Goal: Task Accomplishment & Management: Manage account settings

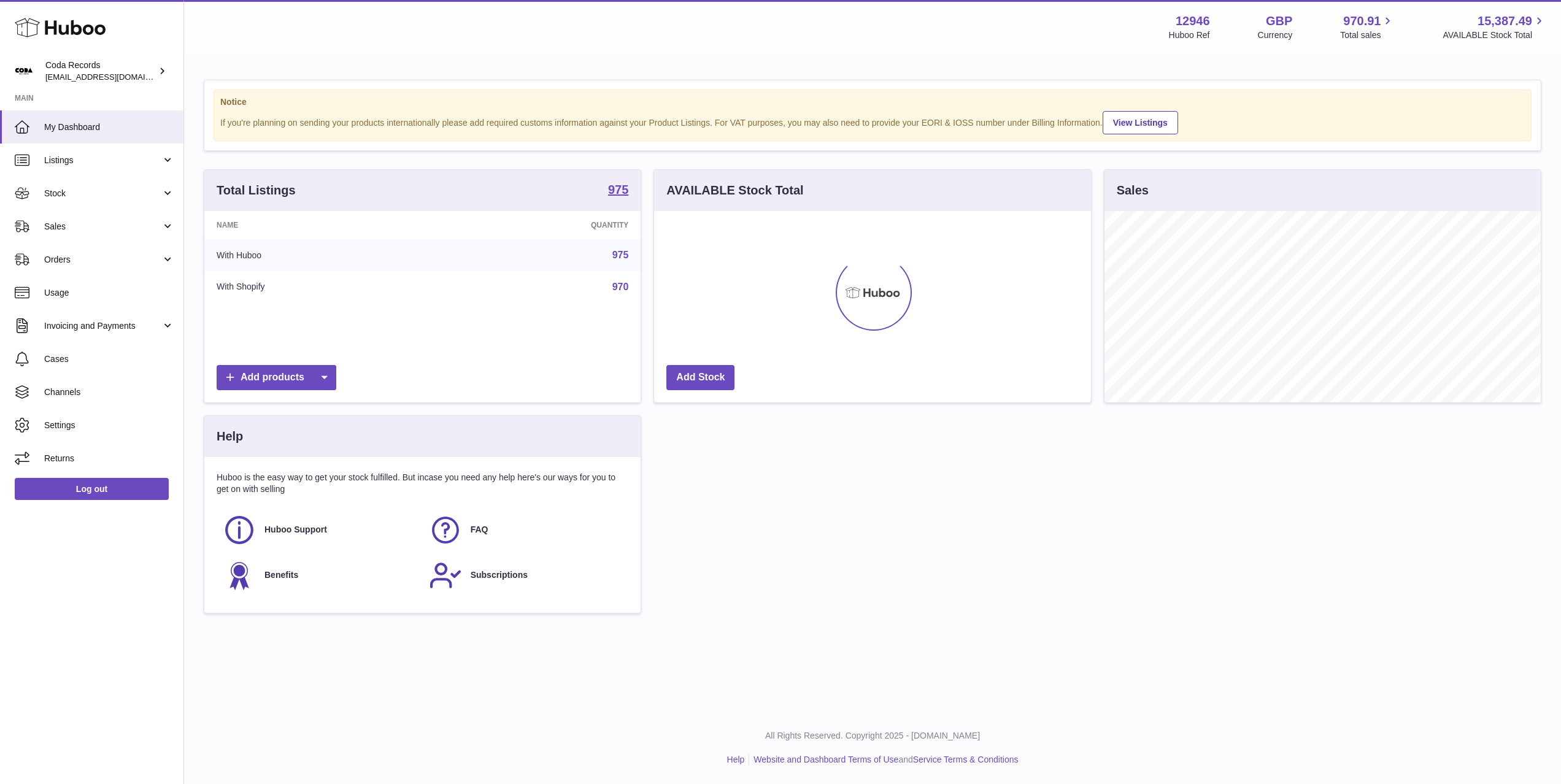
scroll to position [192, 436]
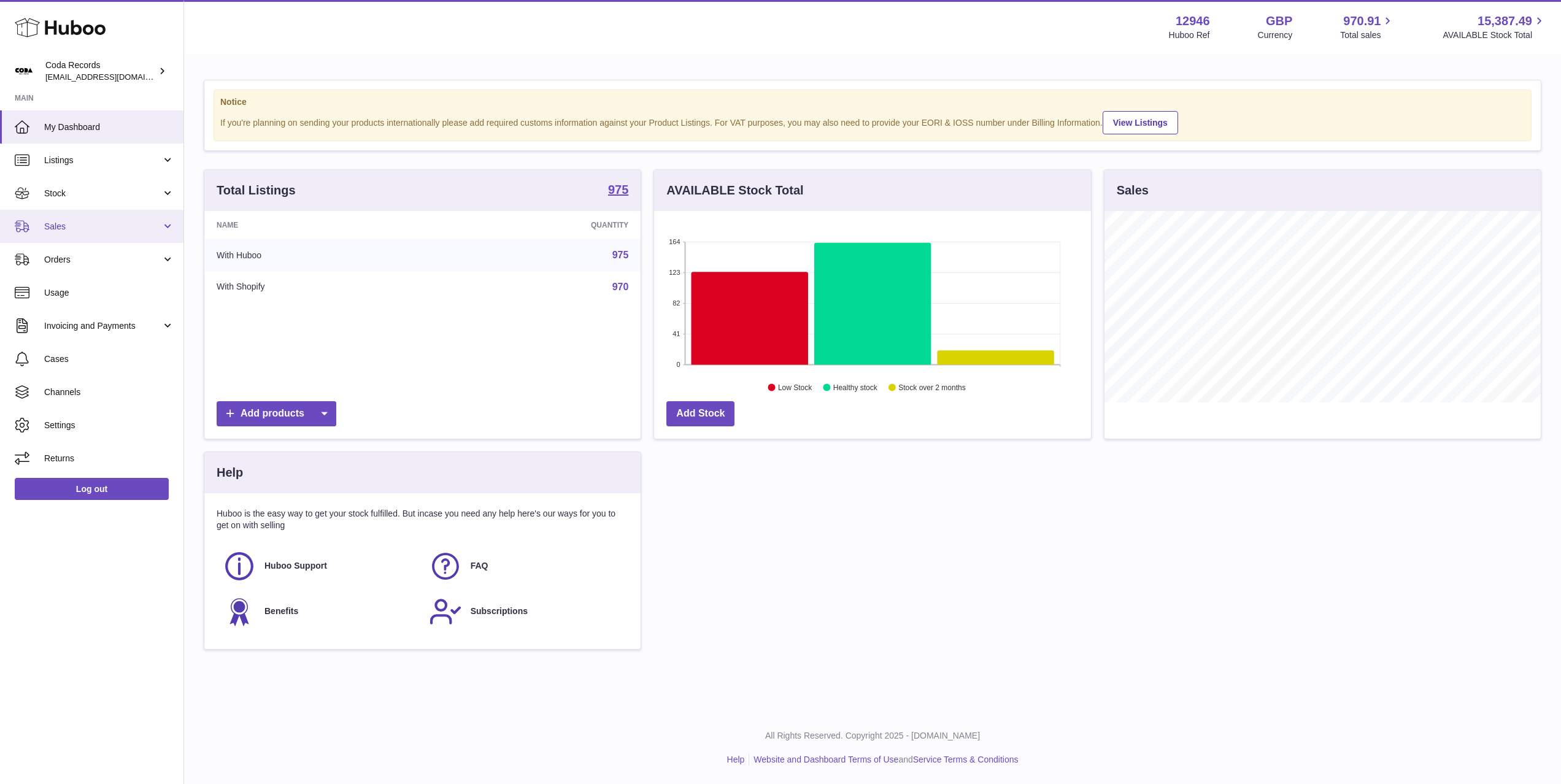
drag, startPoint x: 125, startPoint y: 220, endPoint x: 124, endPoint y: 231, distance: 11.0
click at [125, 221] on span "Sales" at bounding box center [103, 226] width 117 height 12
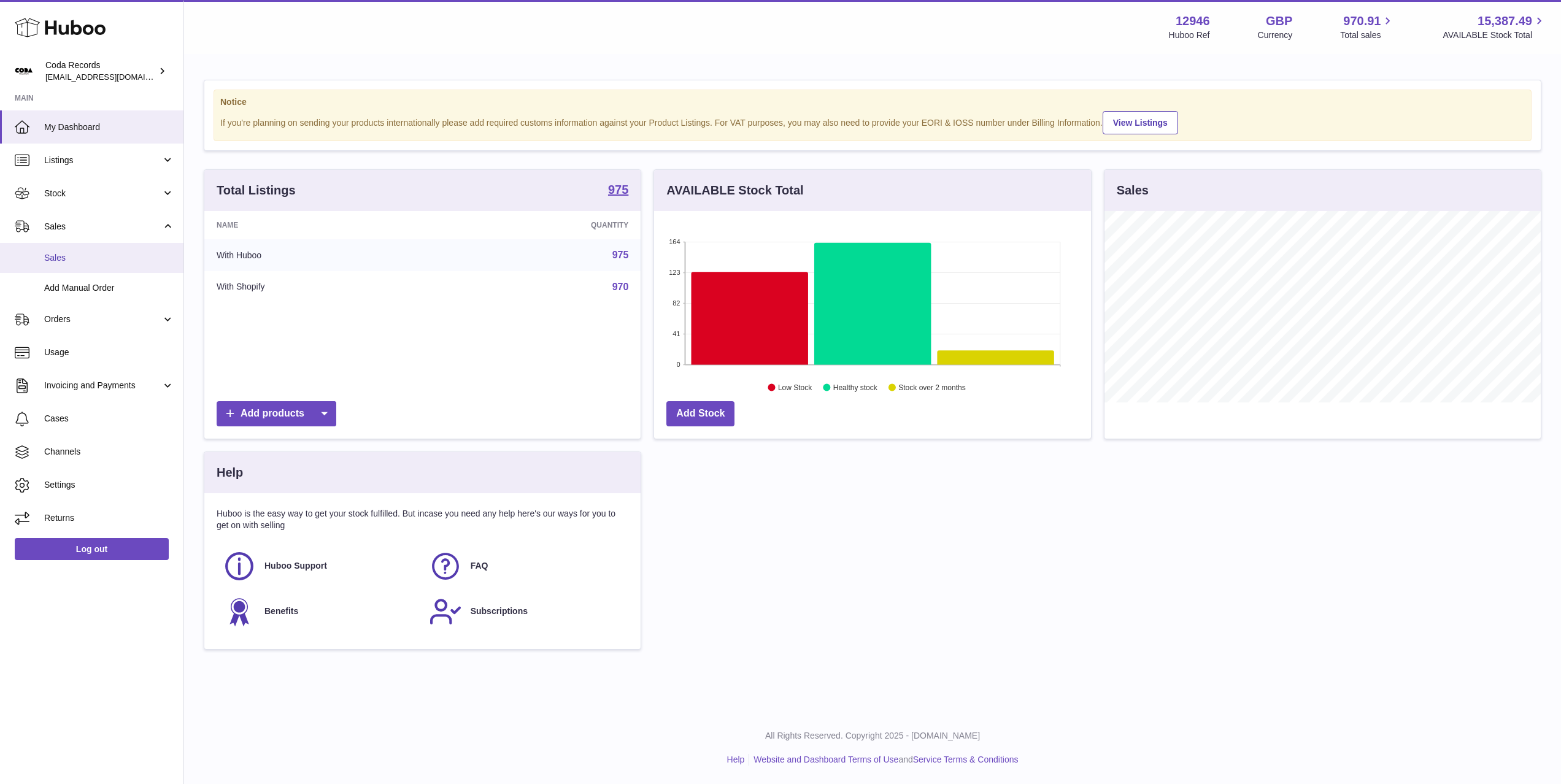
click at [122, 261] on span "Sales" at bounding box center [109, 258] width 130 height 12
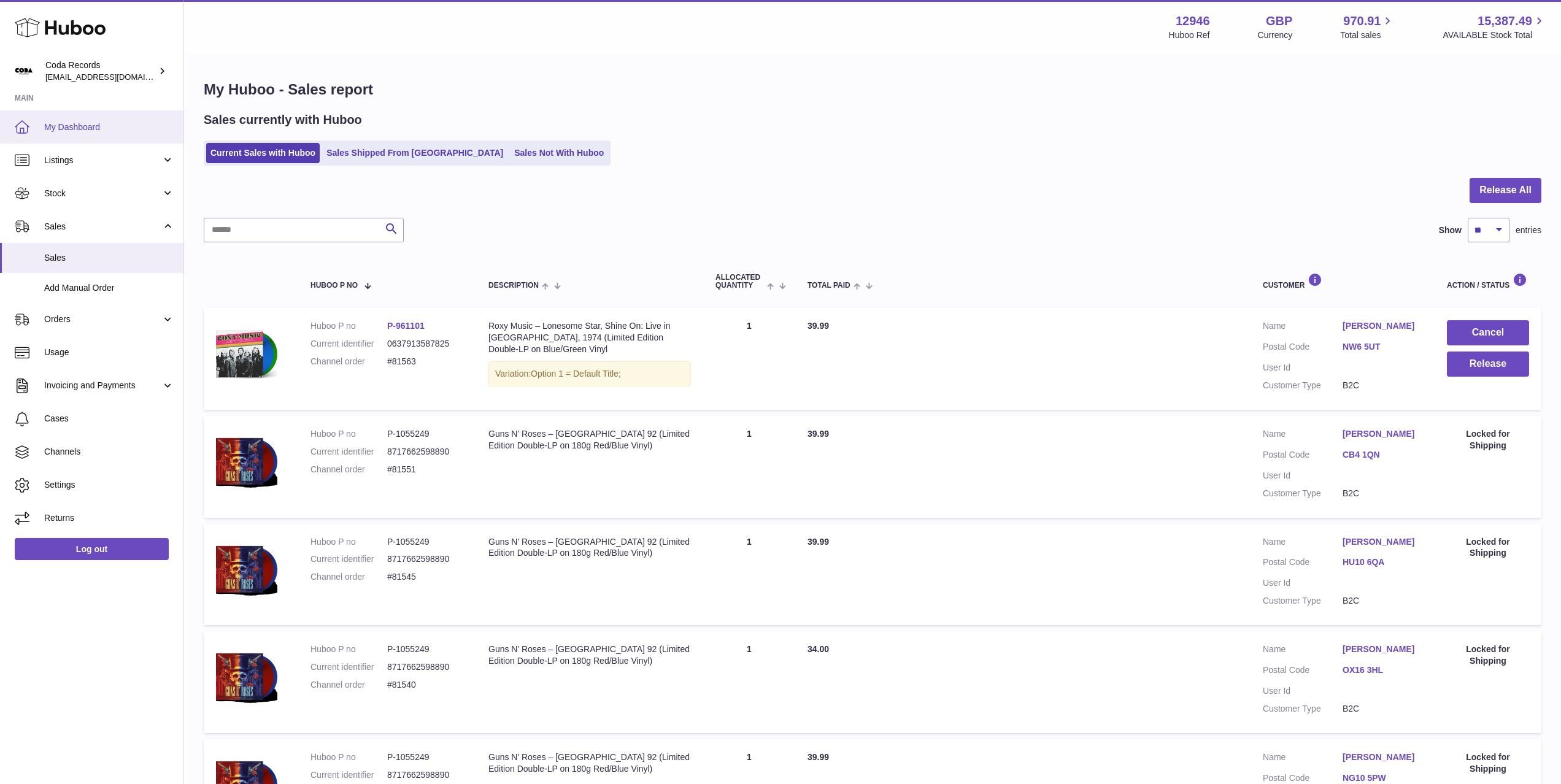
click at [106, 125] on span "My Dashboard" at bounding box center [109, 127] width 130 height 12
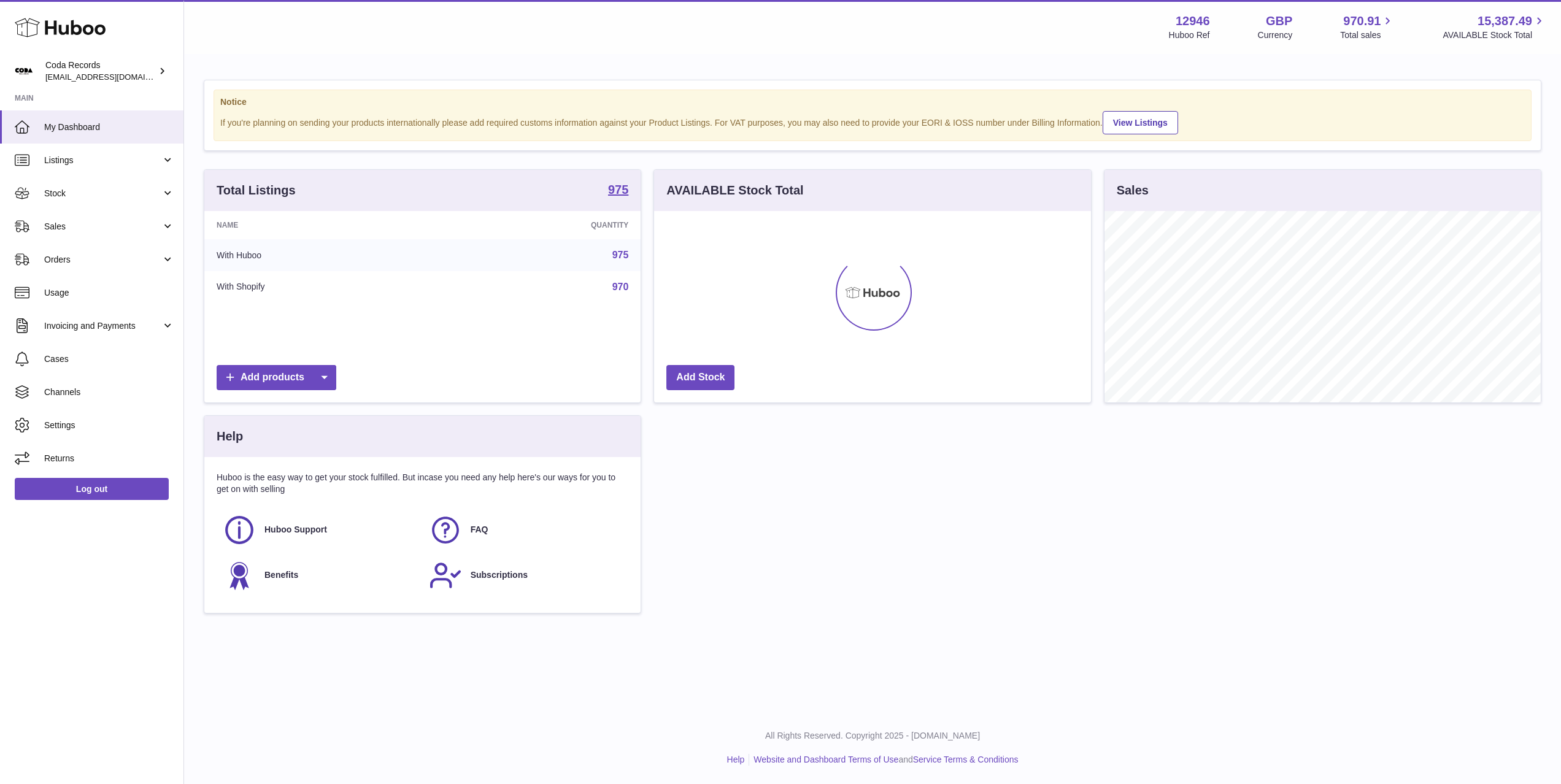
scroll to position [192, 436]
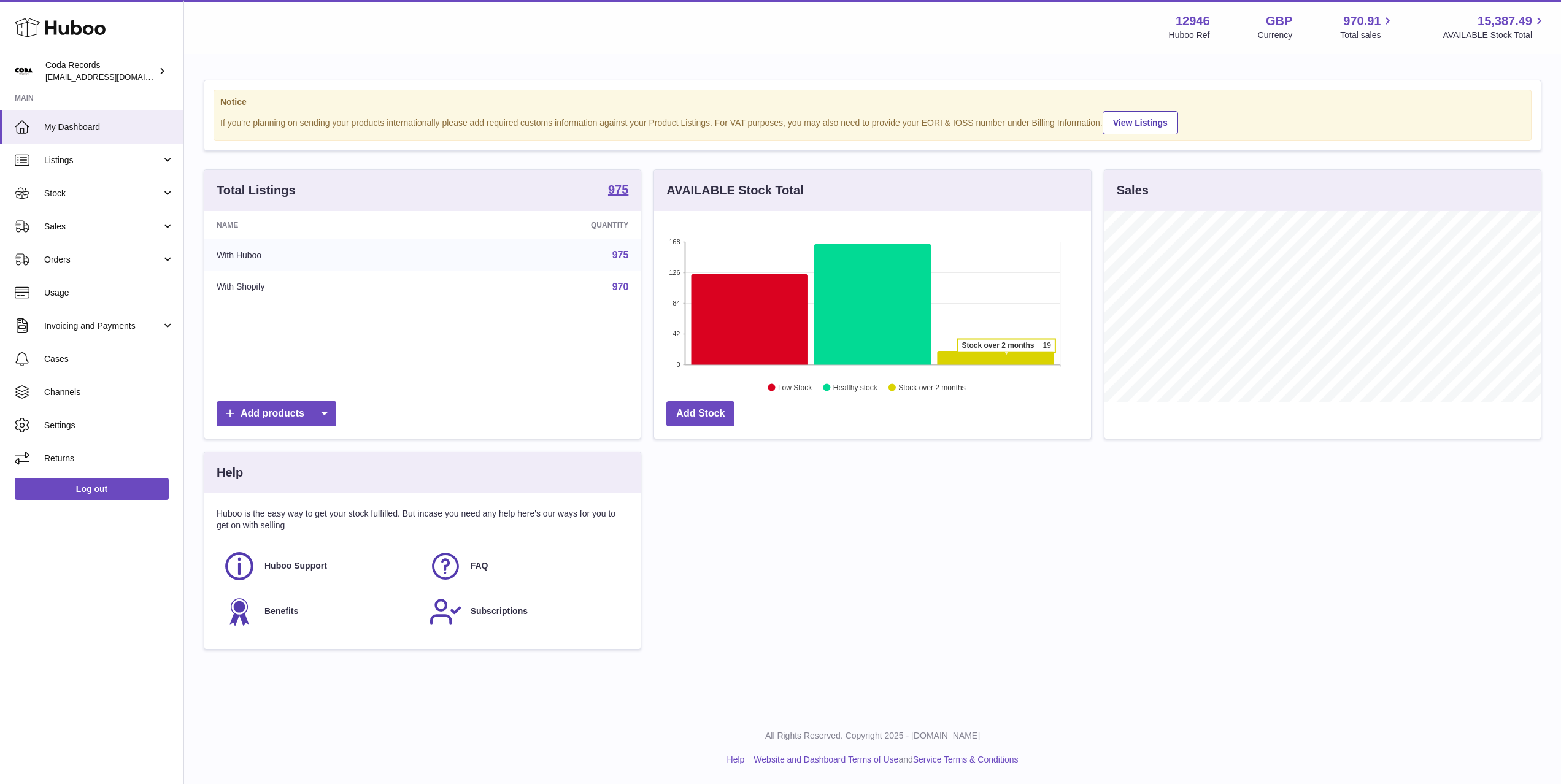
click at [1005, 358] on icon at bounding box center [996, 358] width 117 height 14
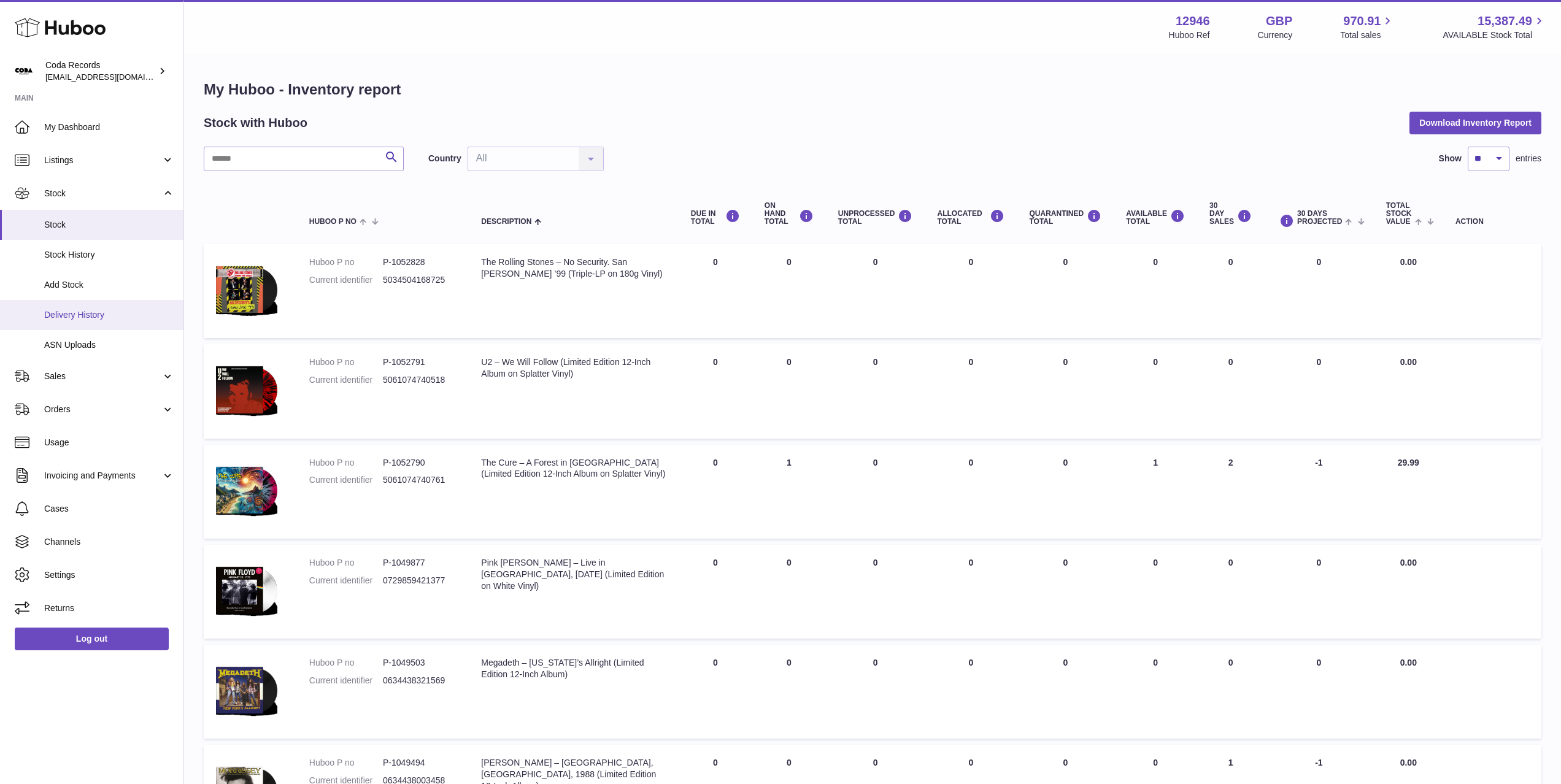
drag, startPoint x: 108, startPoint y: 319, endPoint x: 117, endPoint y: 316, distance: 9.5
click at [108, 319] on span "Delivery History" at bounding box center [109, 314] width 130 height 12
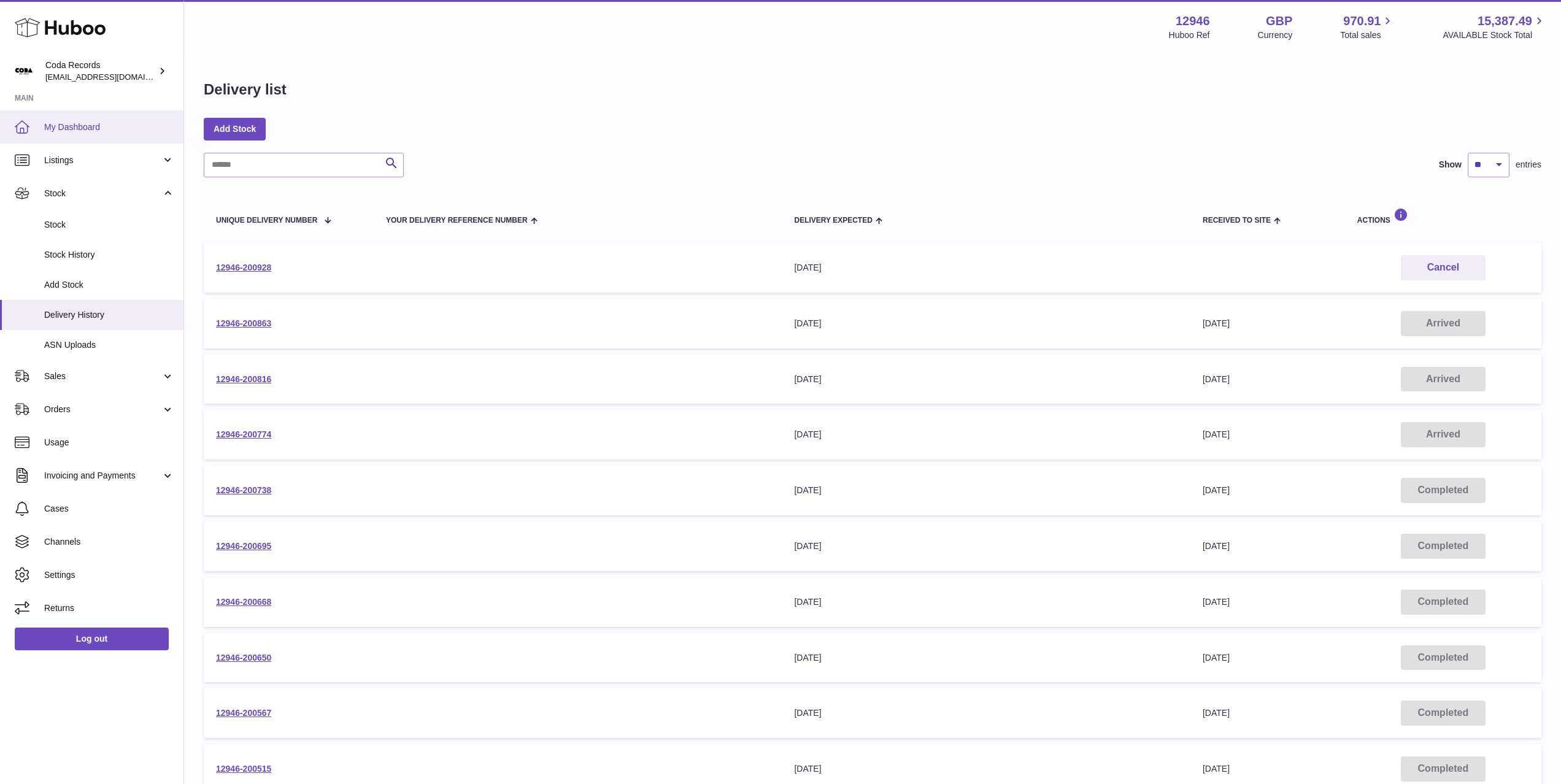
click at [114, 130] on span "My Dashboard" at bounding box center [109, 127] width 130 height 12
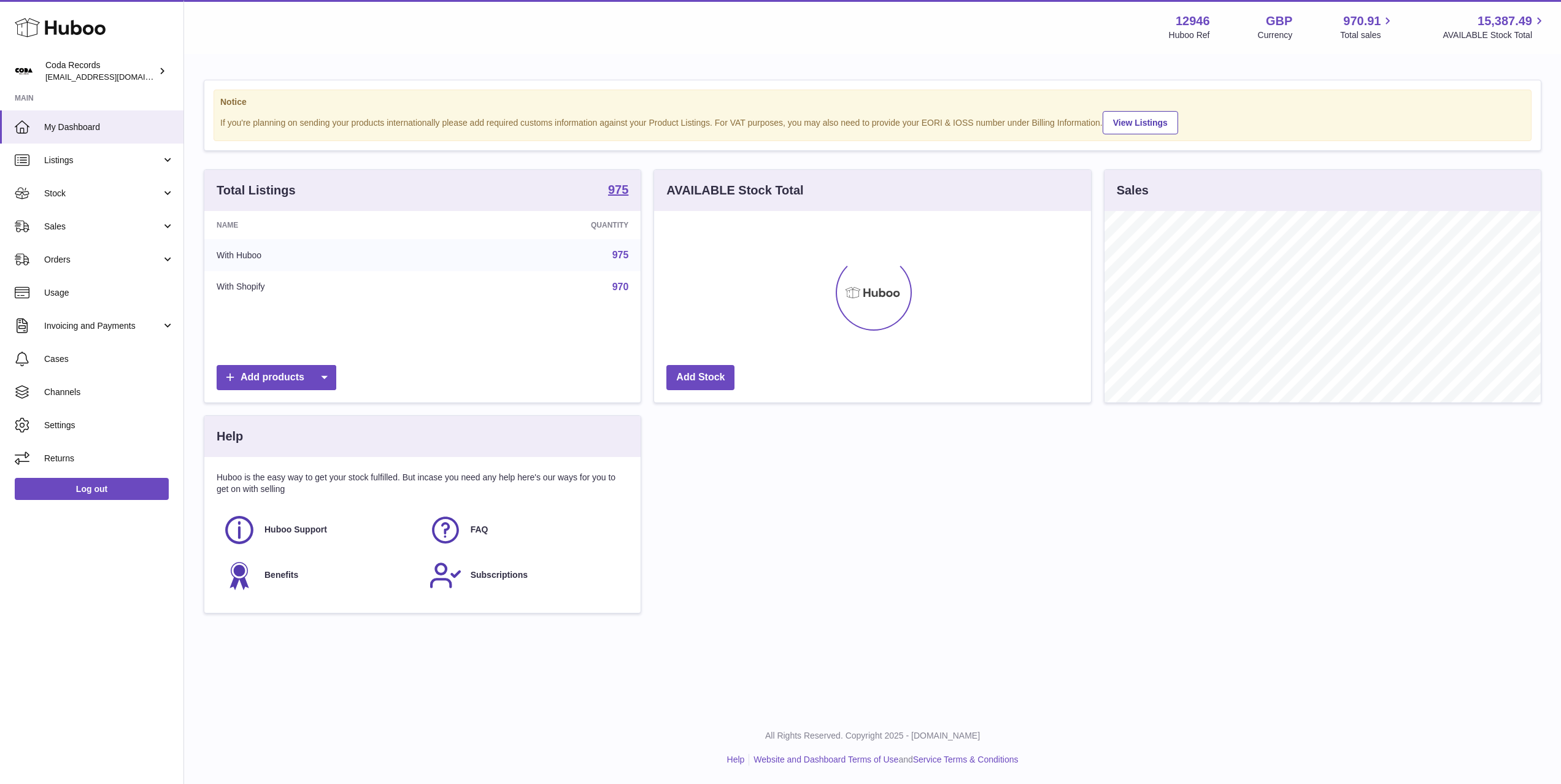
scroll to position [192, 436]
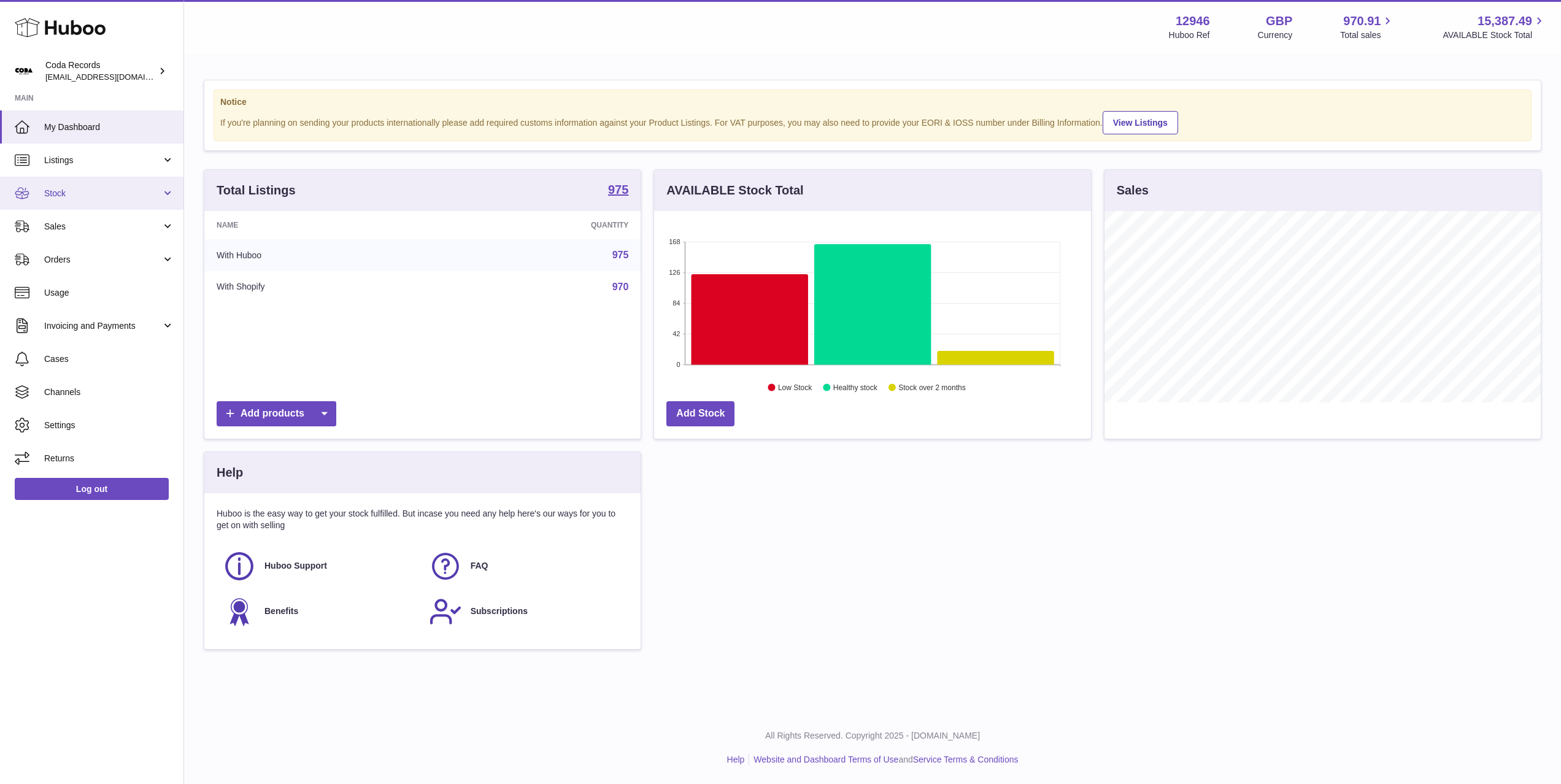
click at [122, 196] on span "Stock" at bounding box center [103, 193] width 117 height 12
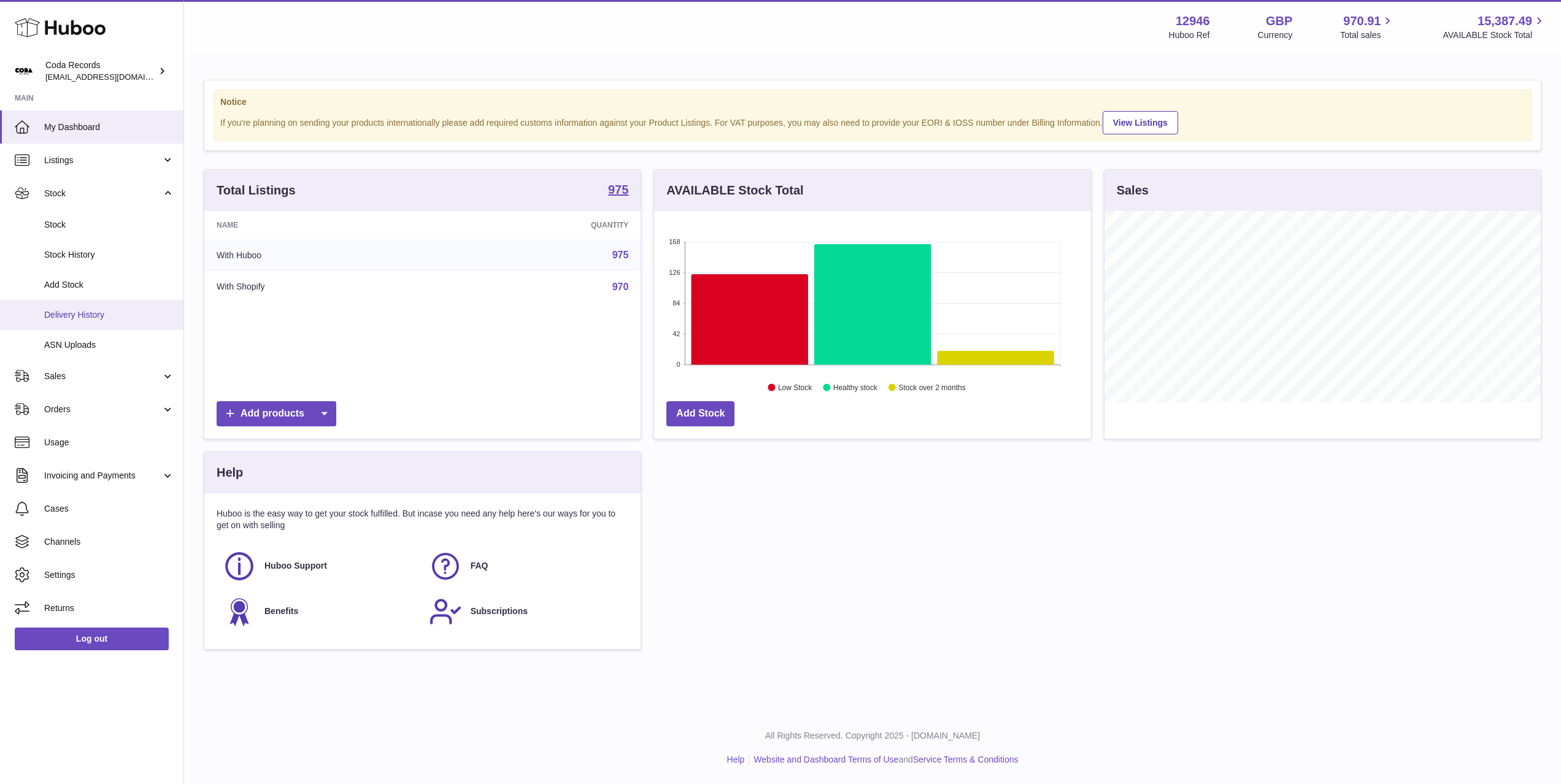
click at [120, 315] on span "Delivery History" at bounding box center [109, 314] width 130 height 12
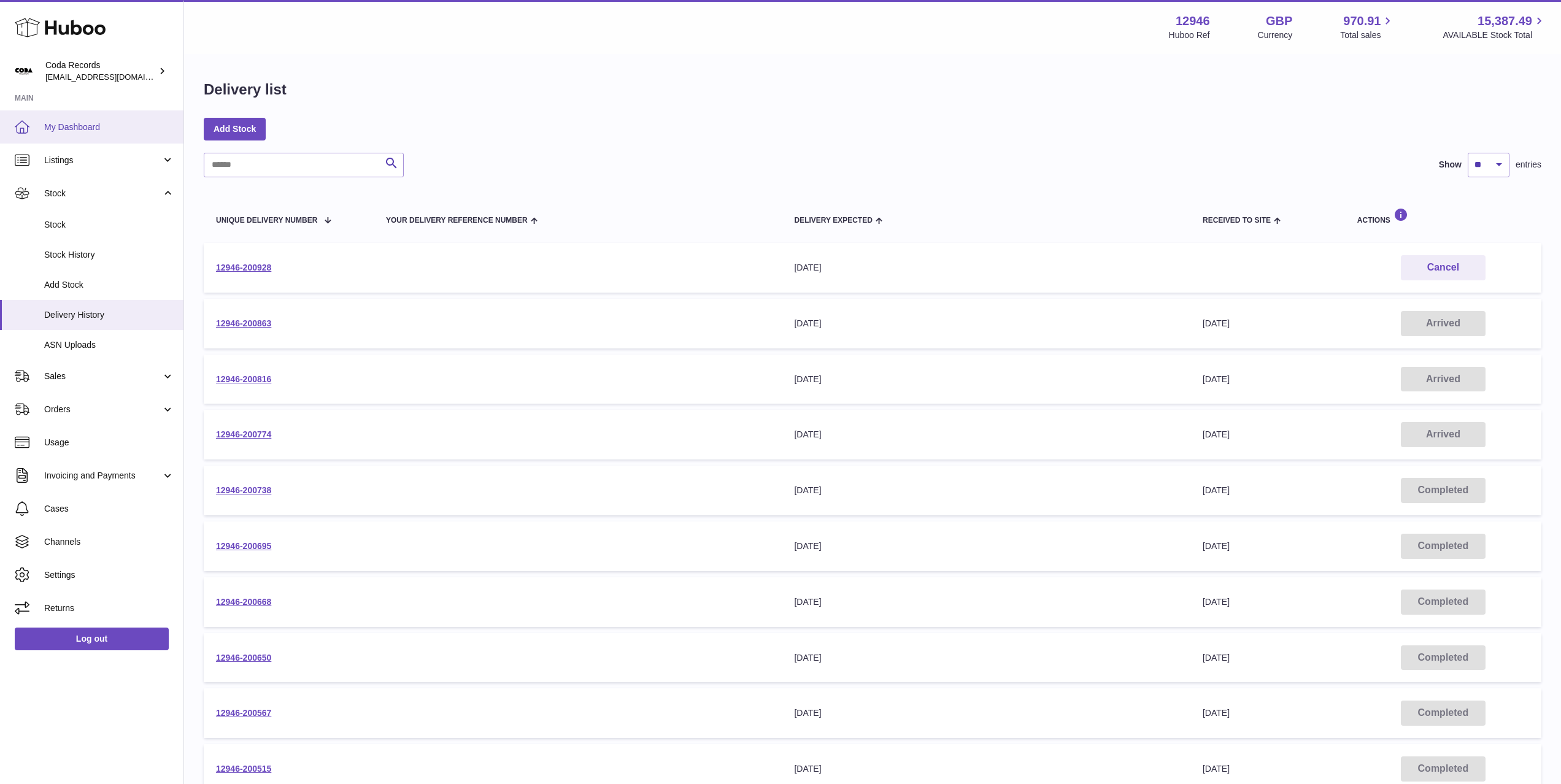
click at [105, 132] on span "My Dashboard" at bounding box center [109, 127] width 130 height 12
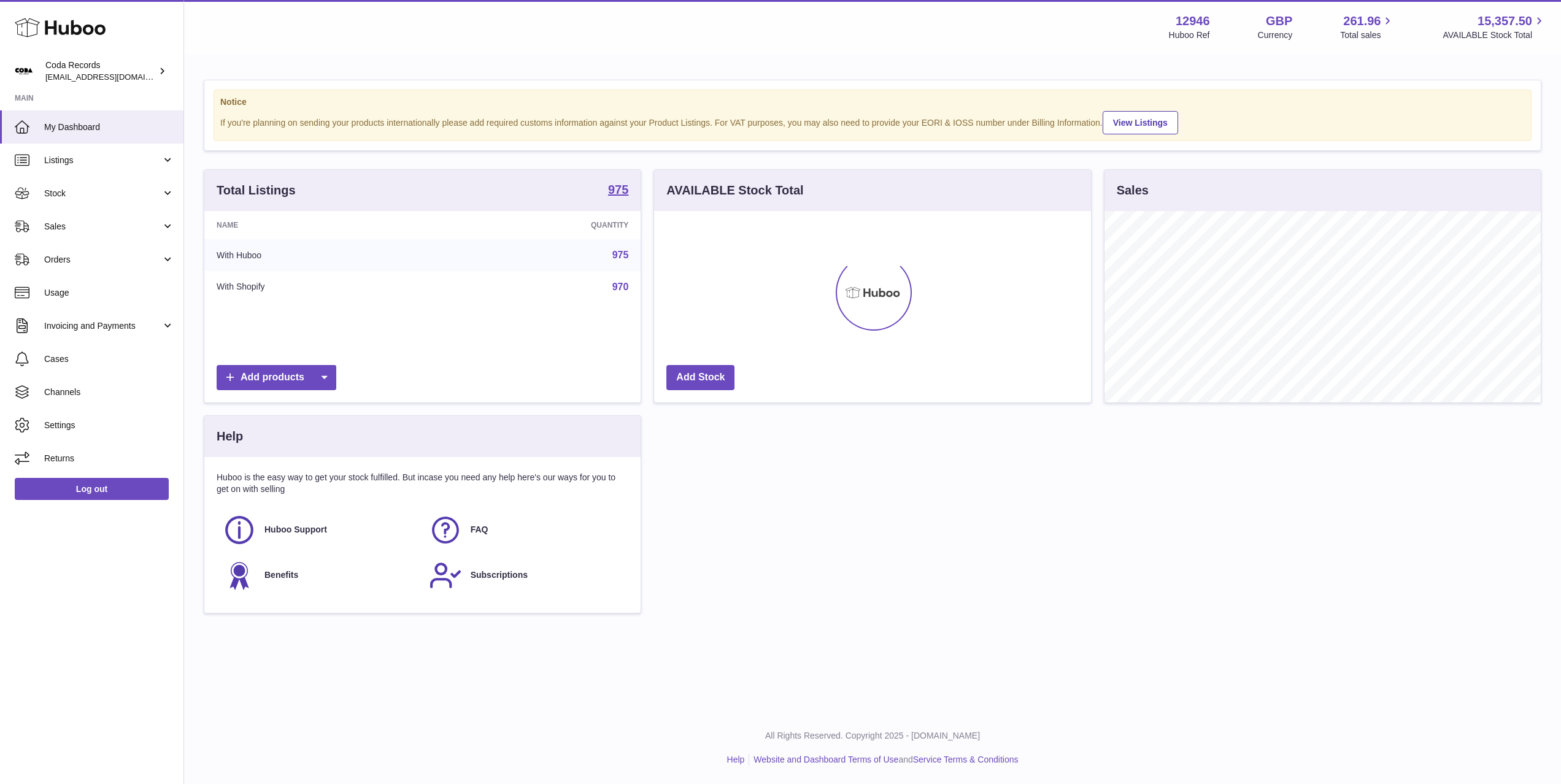
scroll to position [192, 436]
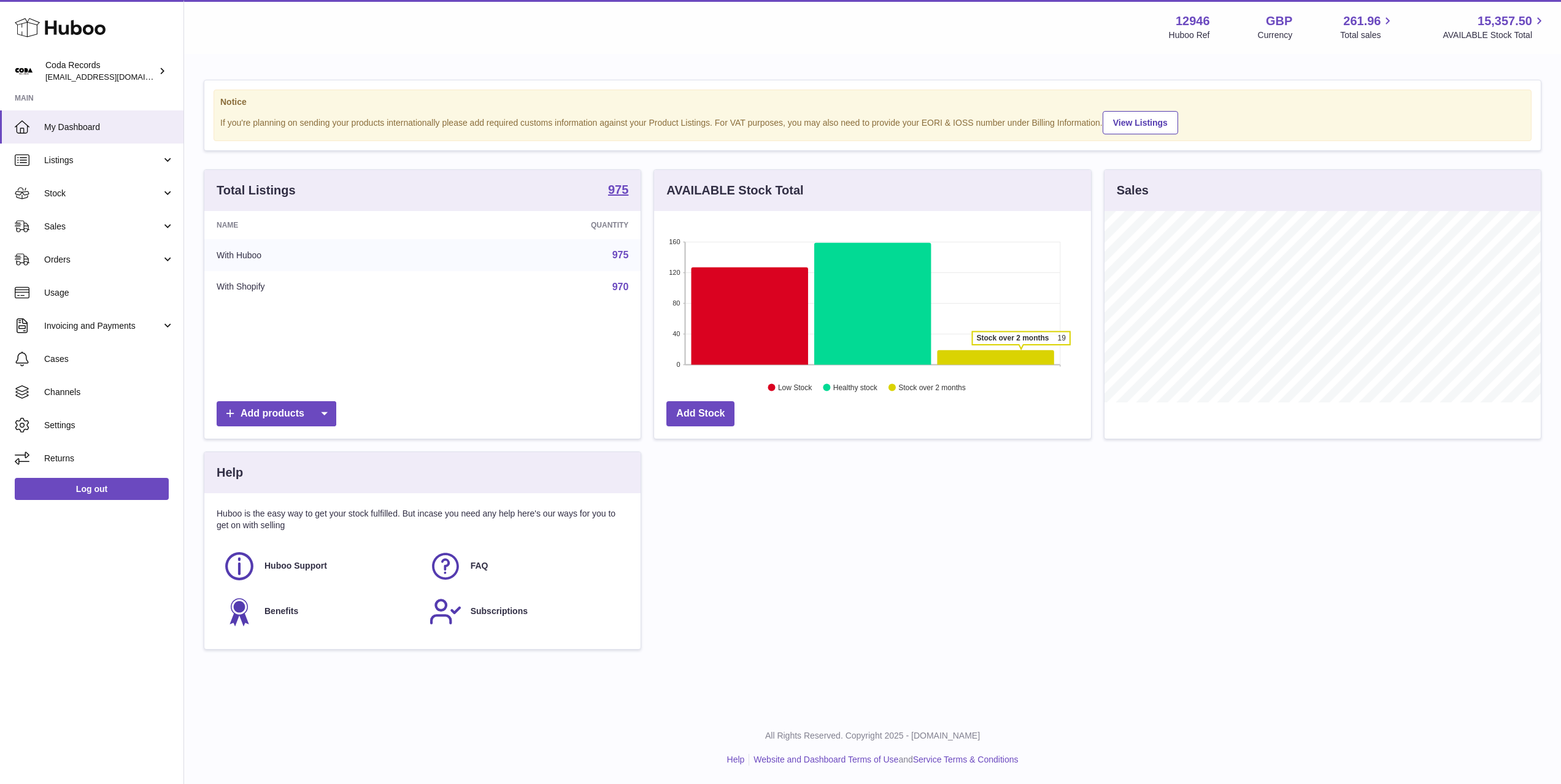
click at [1021, 351] on icon at bounding box center [996, 358] width 117 height 15
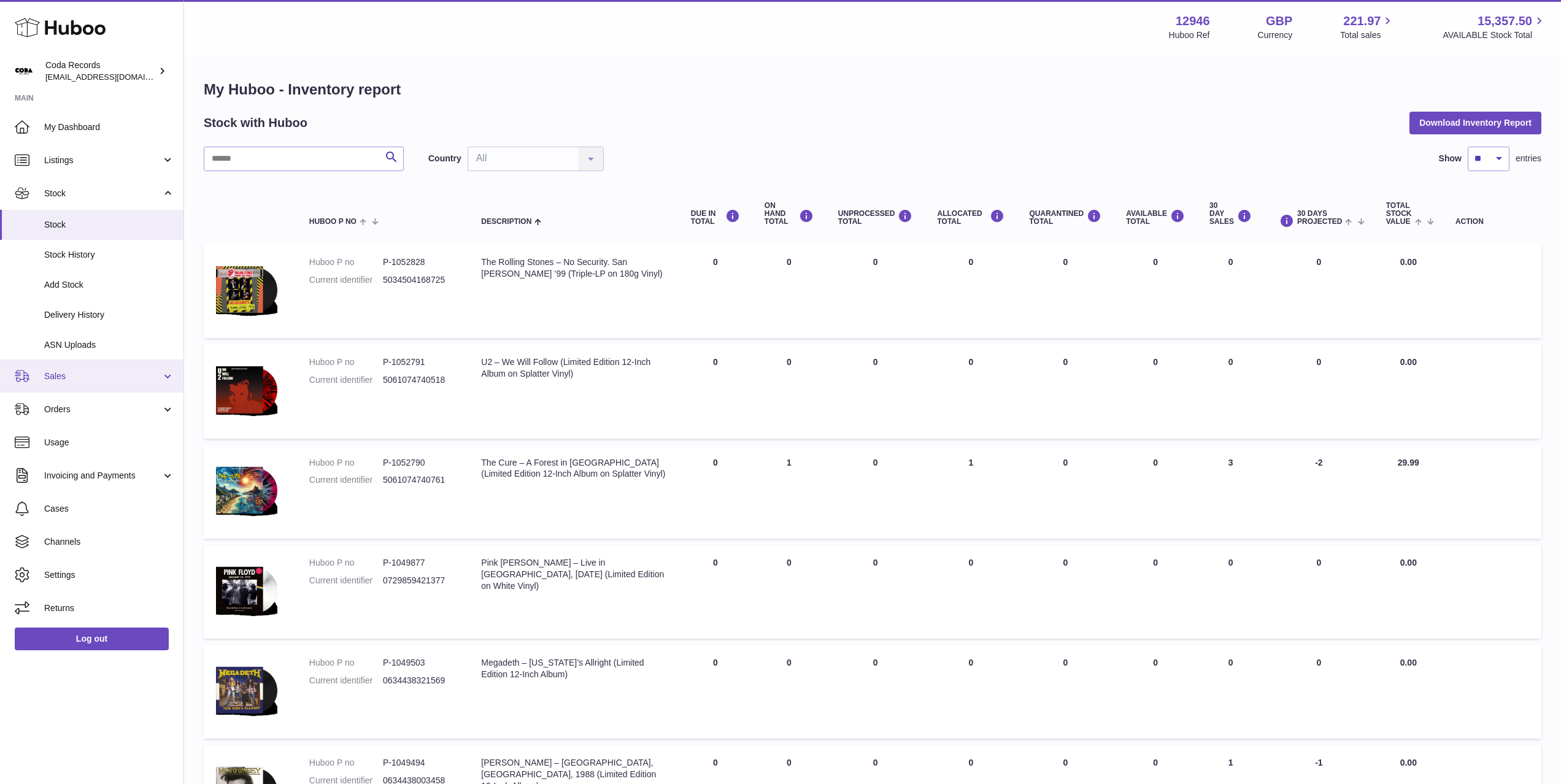
click at [89, 377] on span "Sales" at bounding box center [103, 376] width 117 height 12
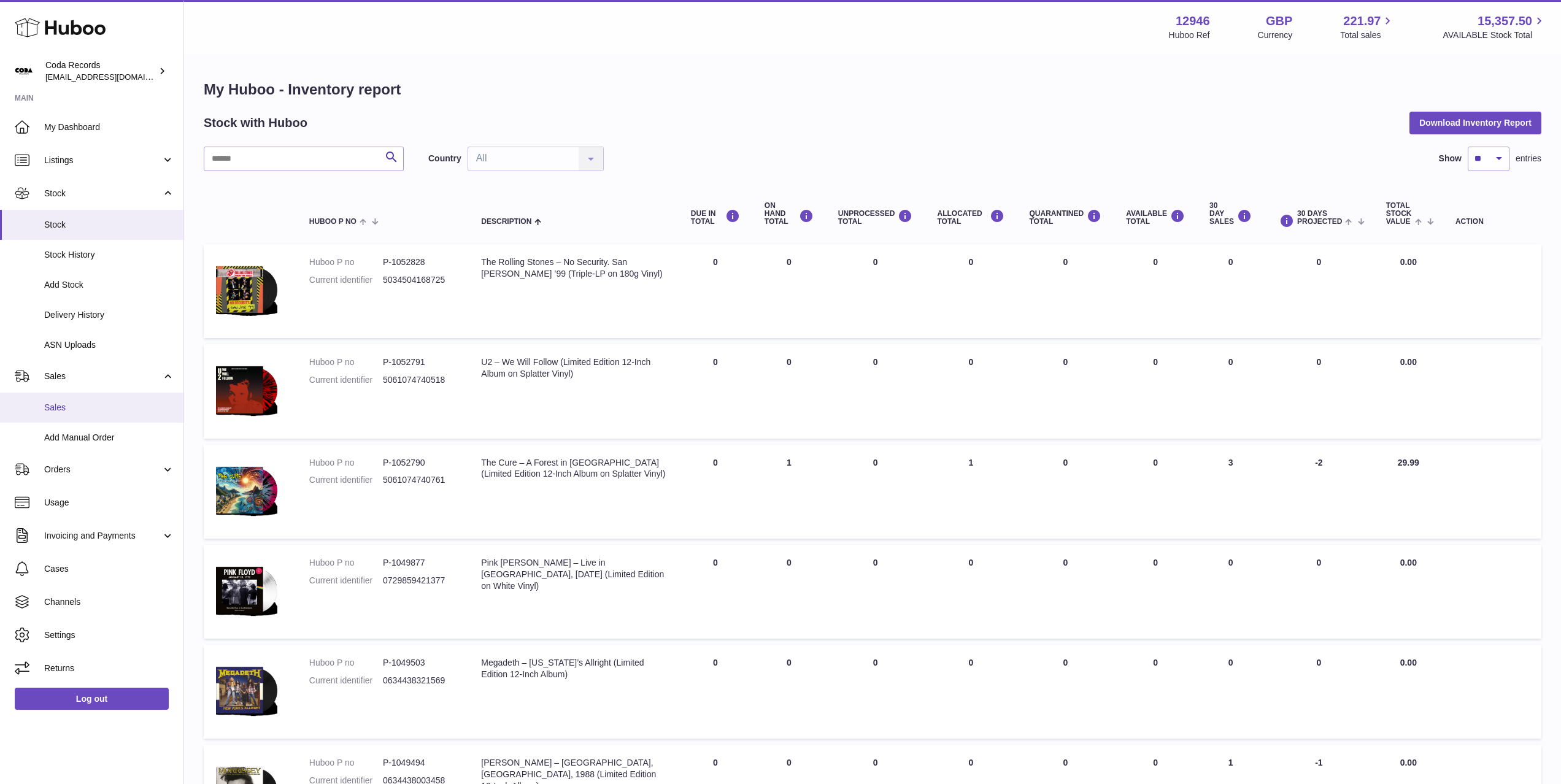
click at [104, 406] on span "Sales" at bounding box center [109, 407] width 130 height 12
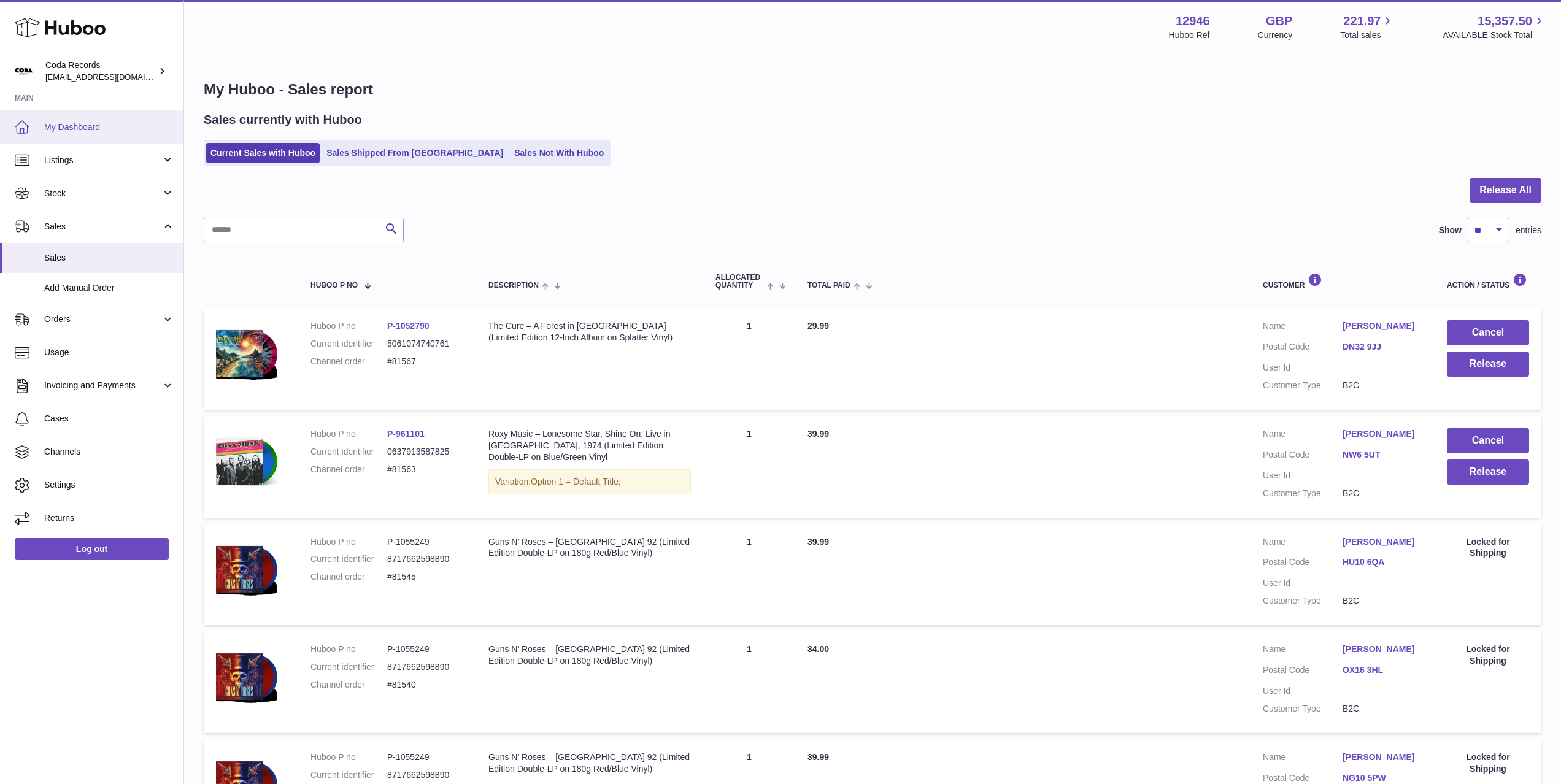
click at [89, 132] on span "My Dashboard" at bounding box center [109, 127] width 130 height 12
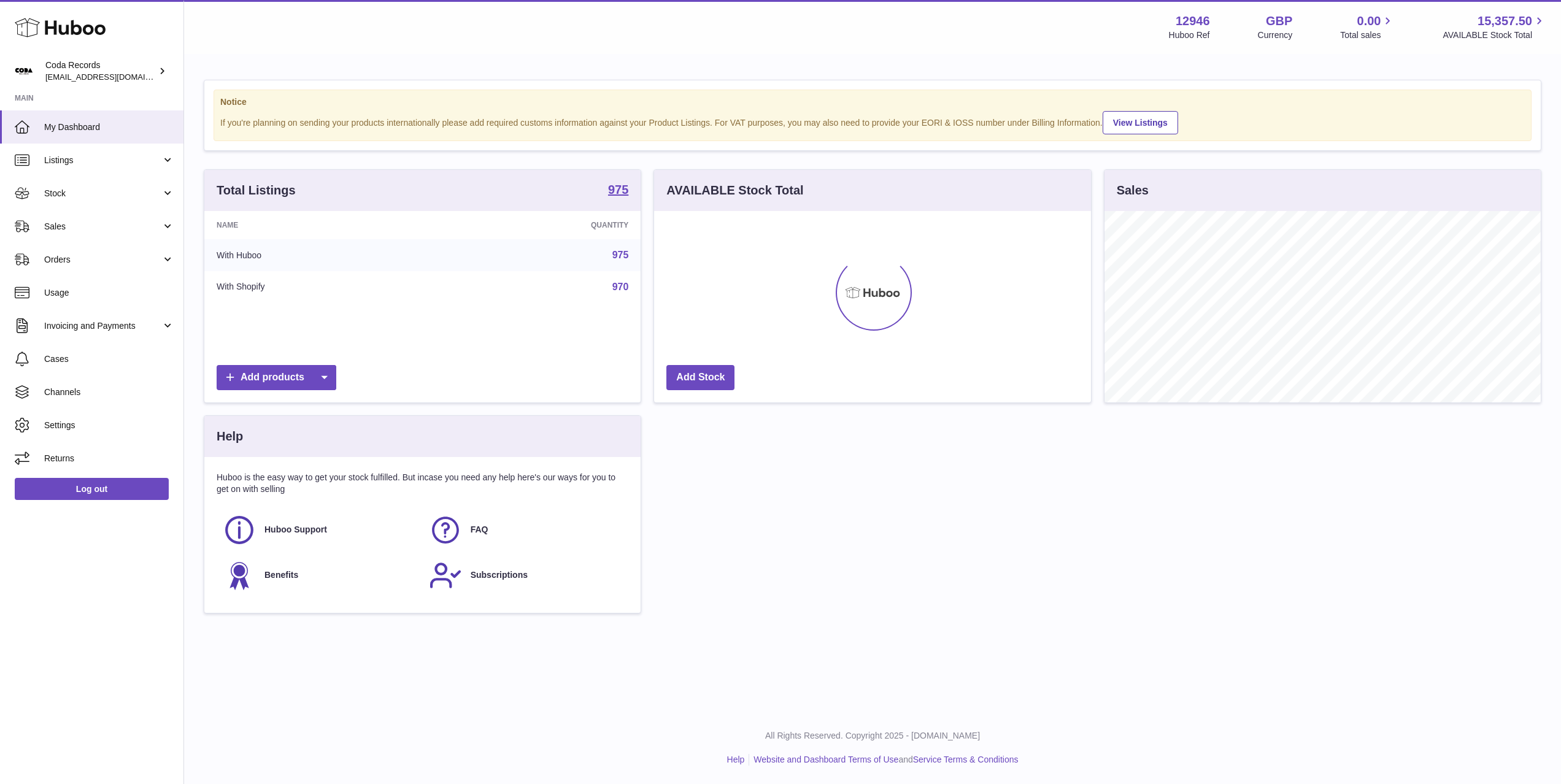
scroll to position [192, 436]
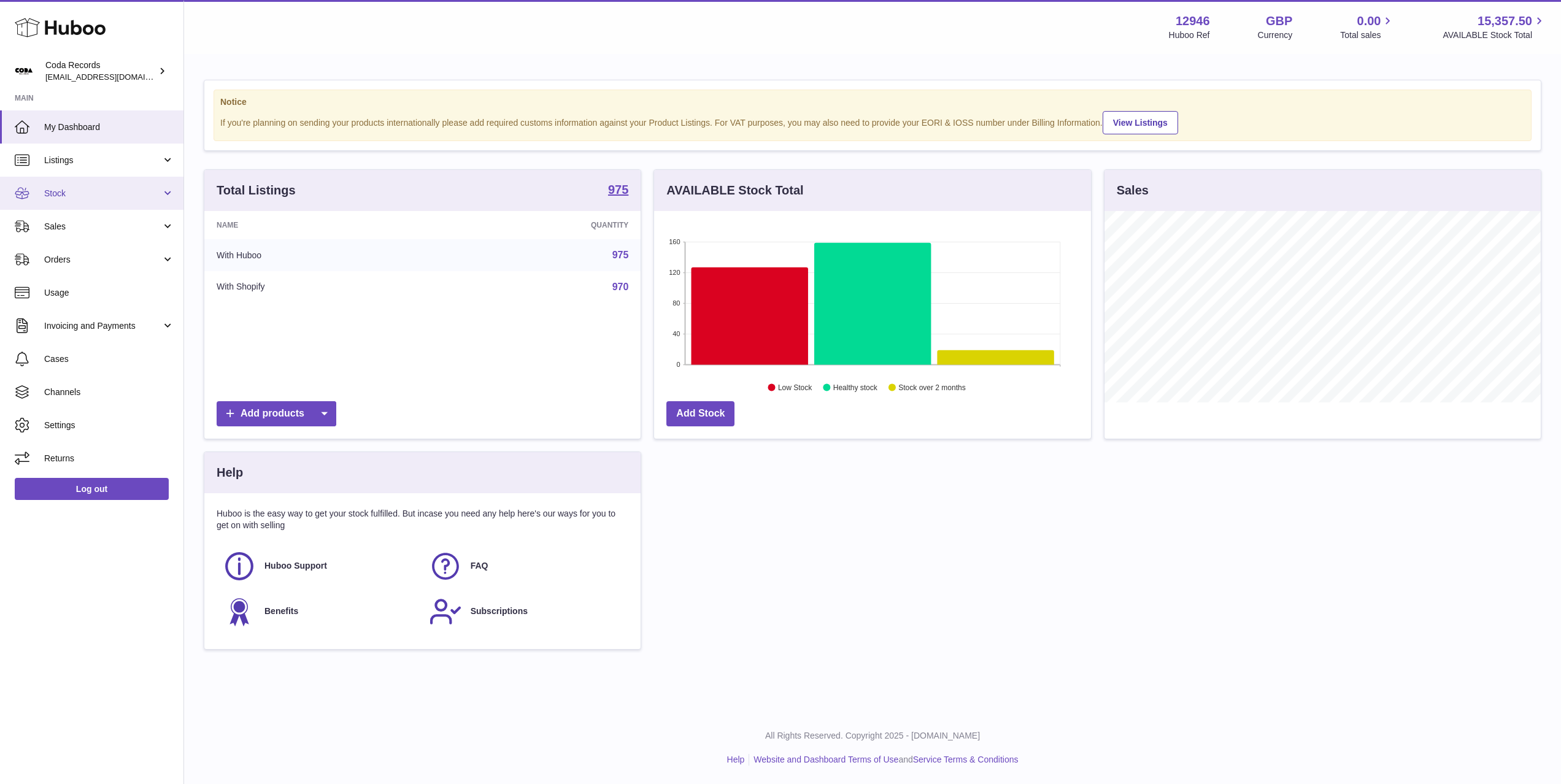
click at [109, 203] on link "Stock" at bounding box center [91, 193] width 184 height 33
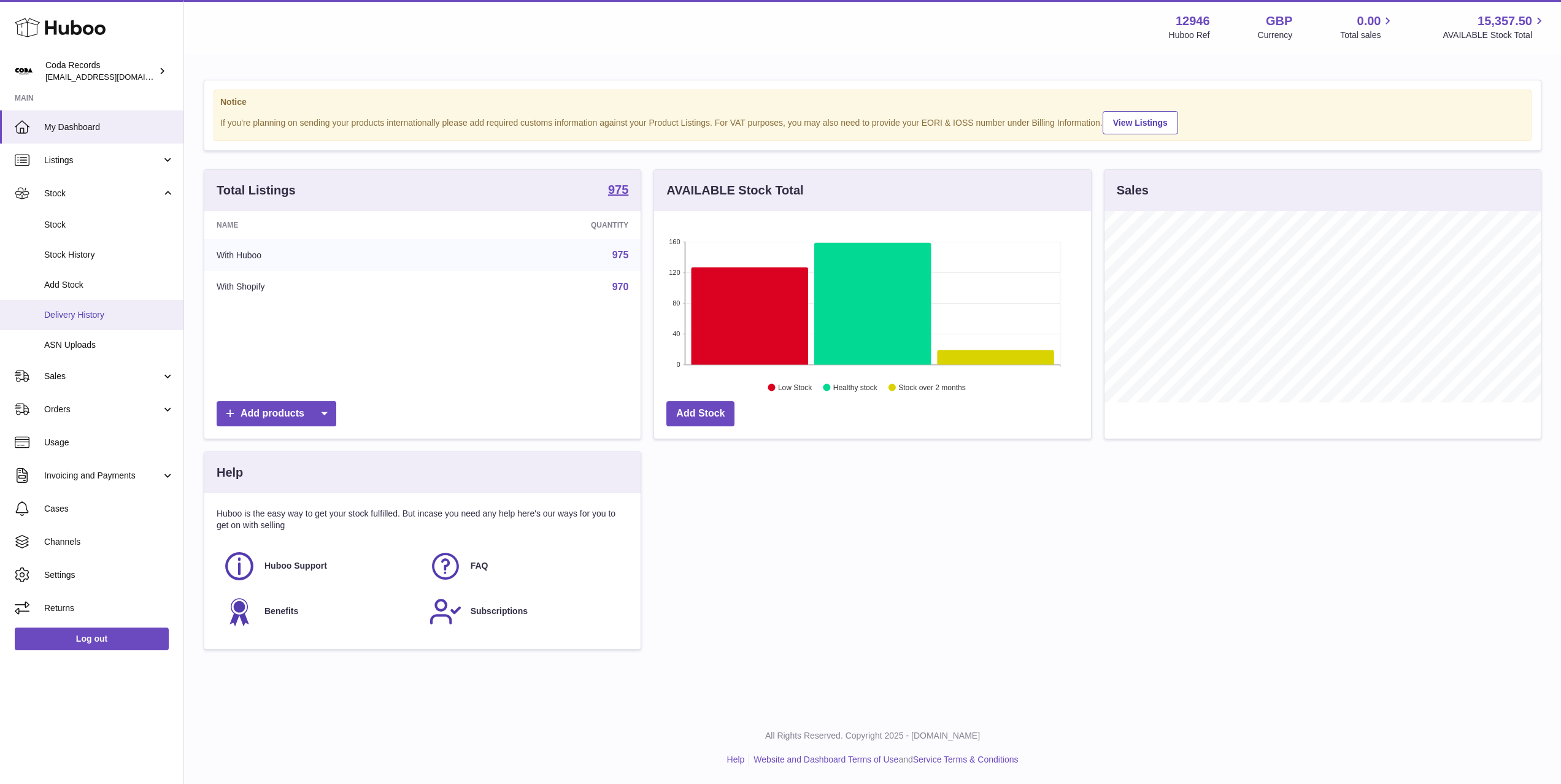
click at [125, 321] on link "Delivery History" at bounding box center [91, 315] width 184 height 30
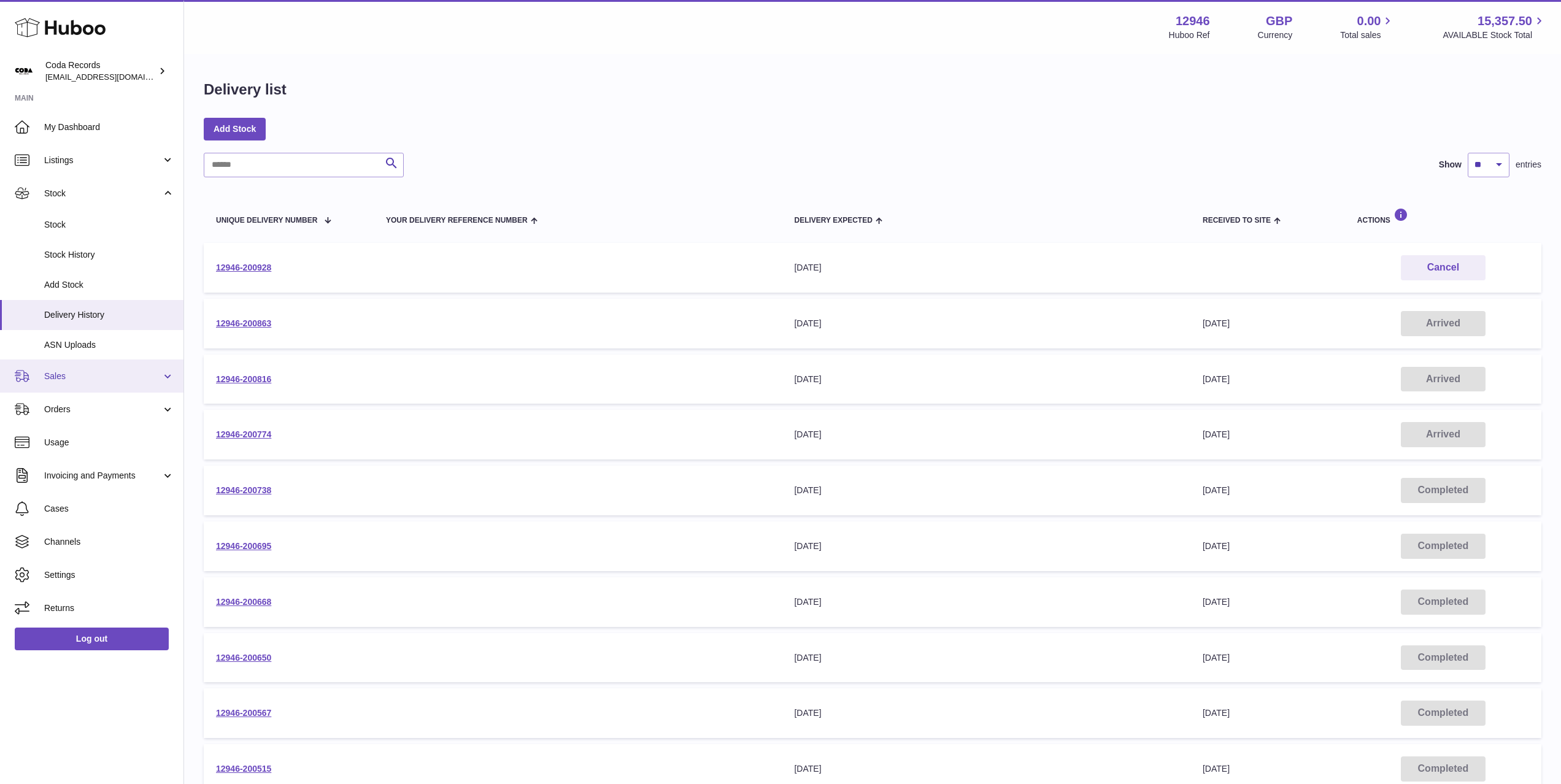
click at [120, 381] on span "Sales" at bounding box center [103, 376] width 117 height 12
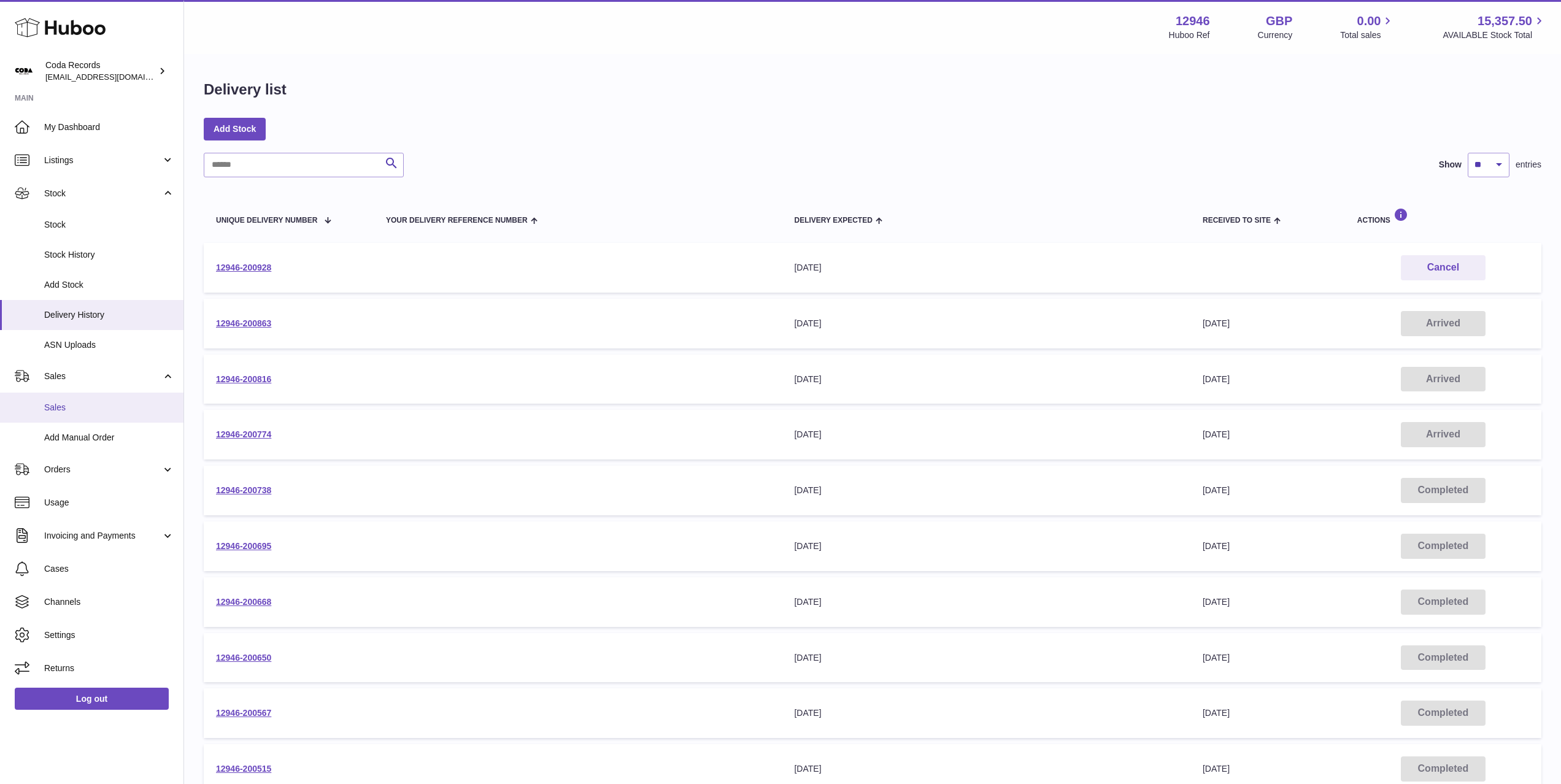
click at [116, 411] on span "Sales" at bounding box center [109, 407] width 130 height 12
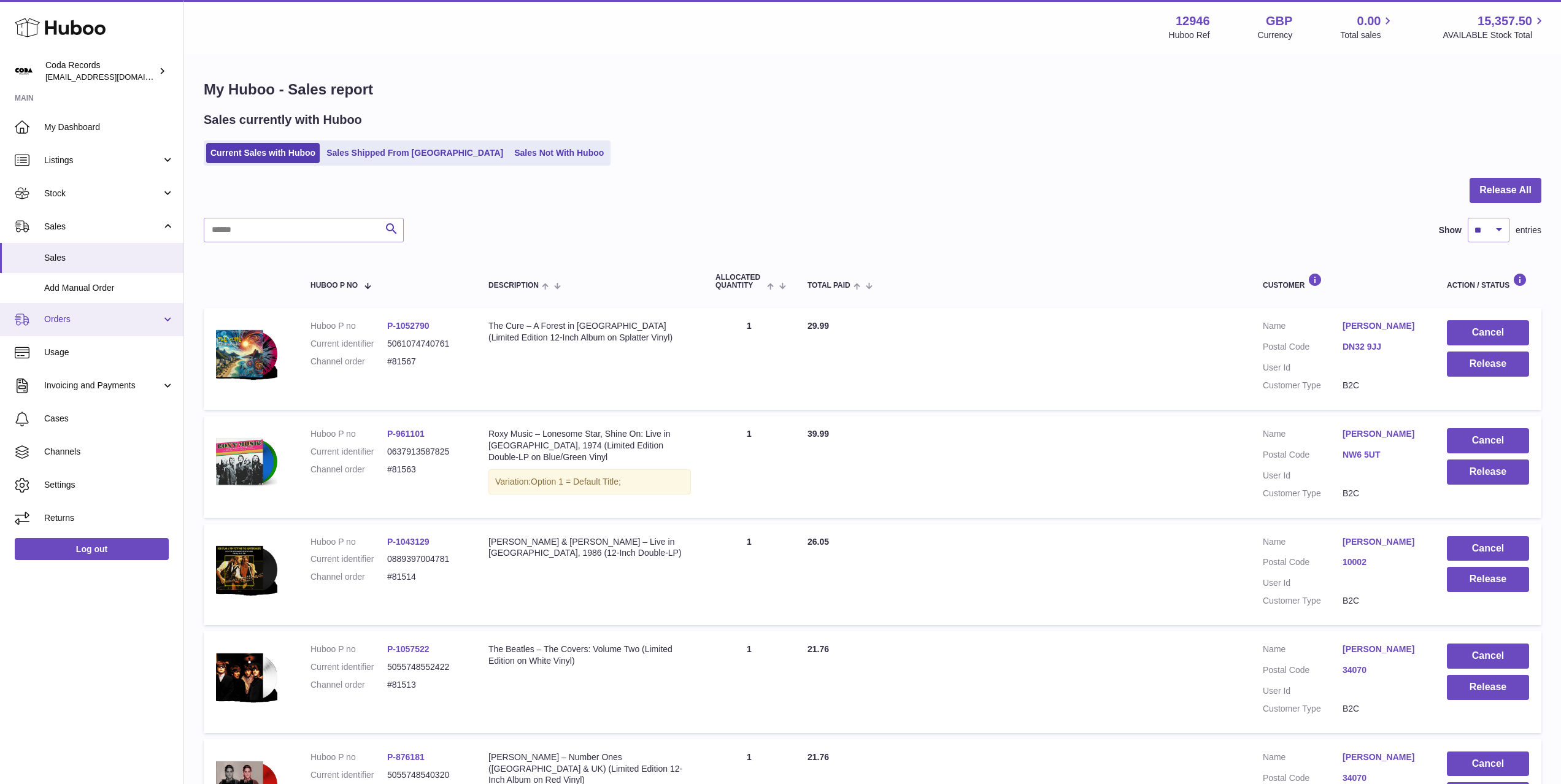
drag, startPoint x: 104, startPoint y: 319, endPoint x: 103, endPoint y: 332, distance: 13.0
click at [104, 319] on span "Orders" at bounding box center [103, 319] width 117 height 12
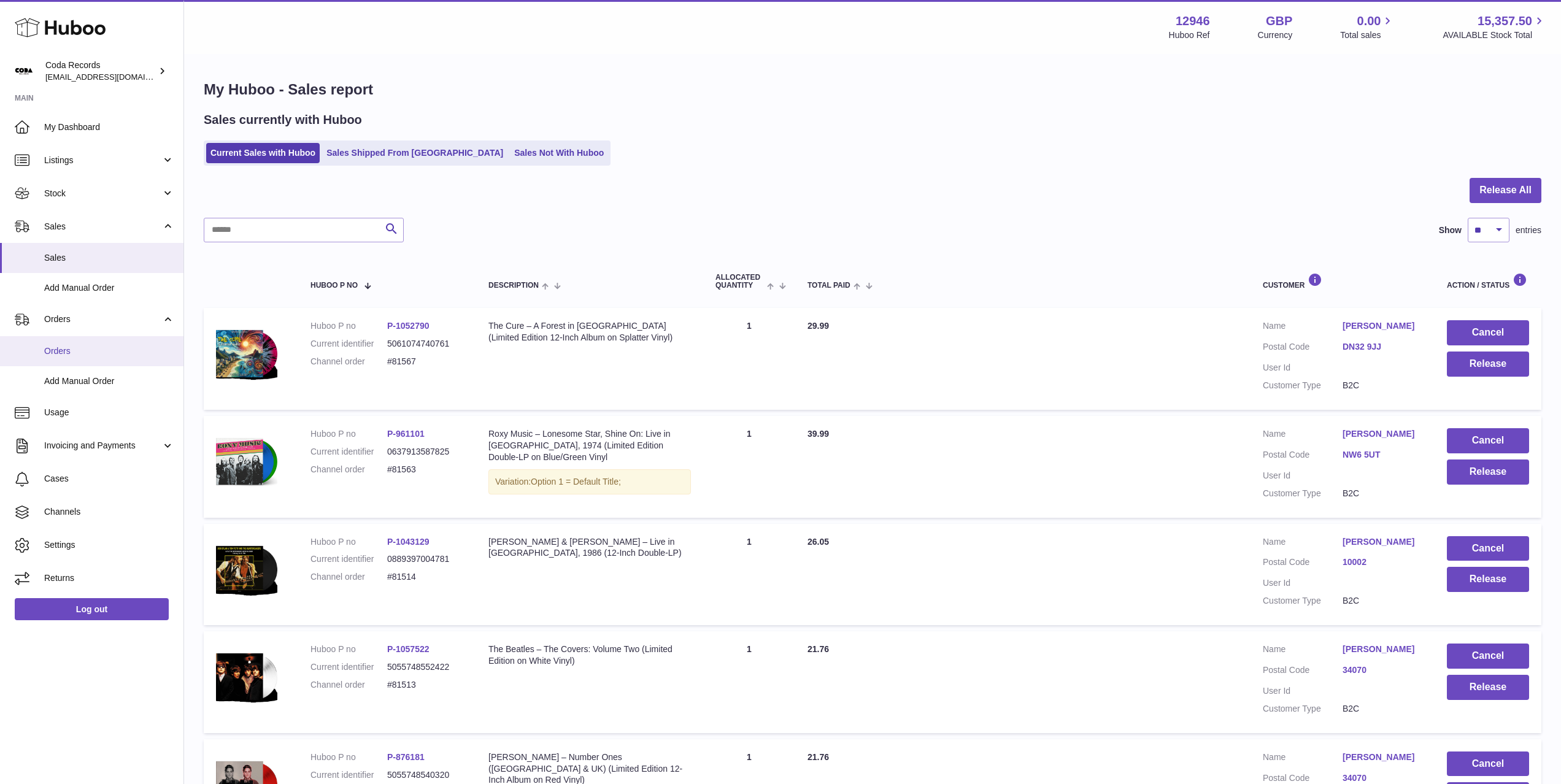
click at [102, 350] on span "Orders" at bounding box center [109, 351] width 130 height 12
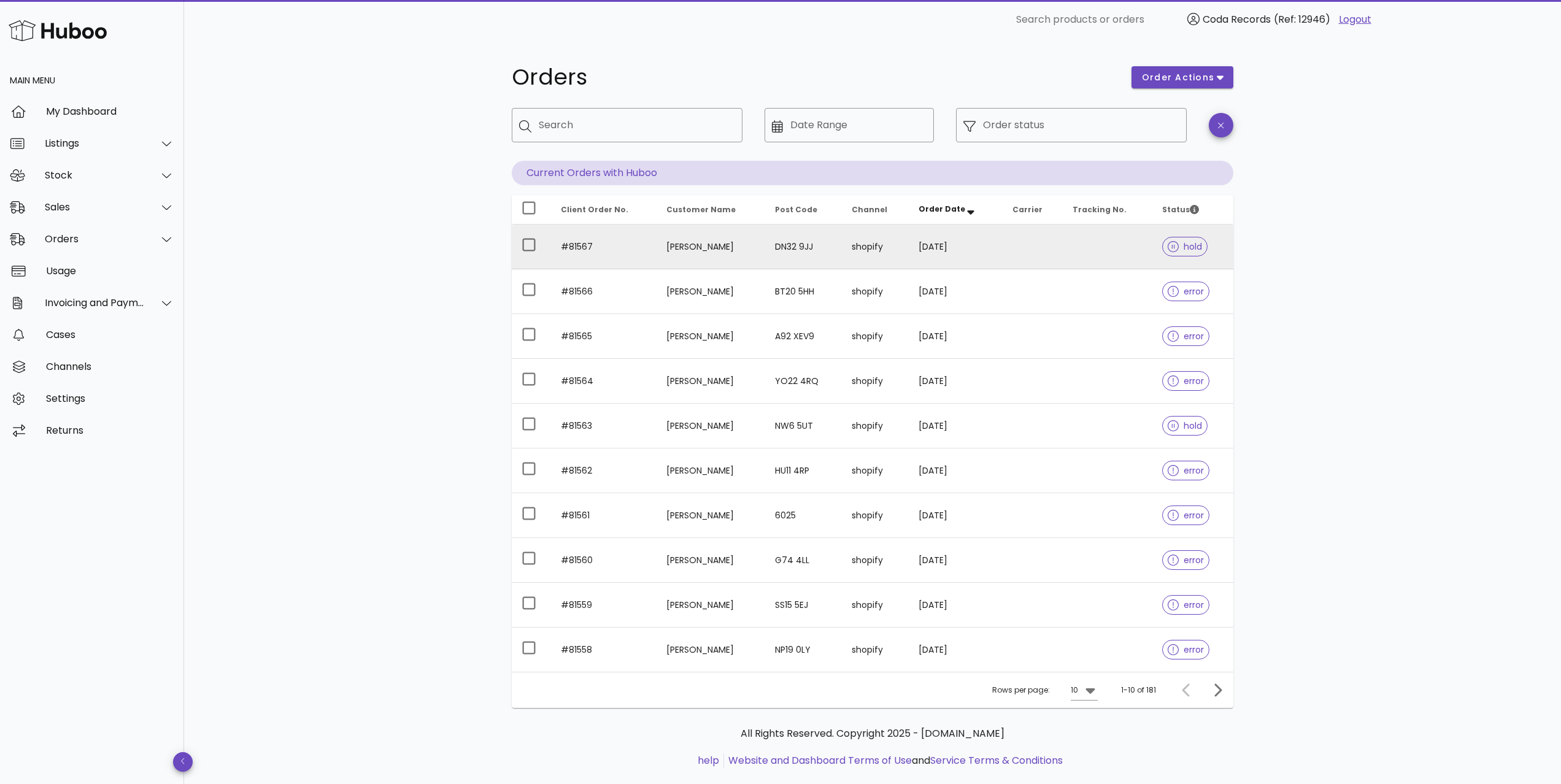
click at [687, 244] on td "[PERSON_NAME]" at bounding box center [710, 247] width 108 height 44
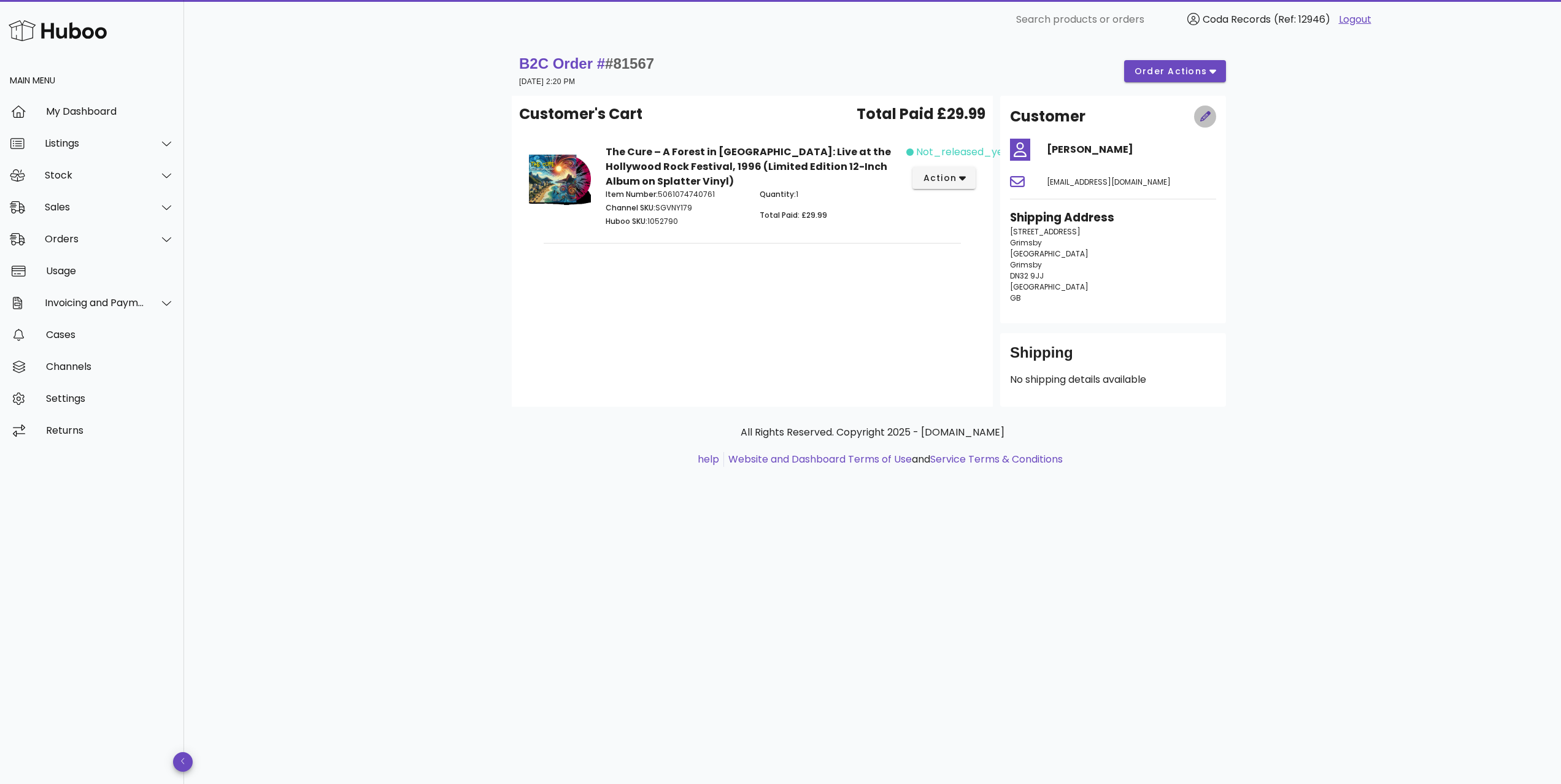
click at [1201, 115] on icon "button" at bounding box center [1206, 117] width 11 height 11
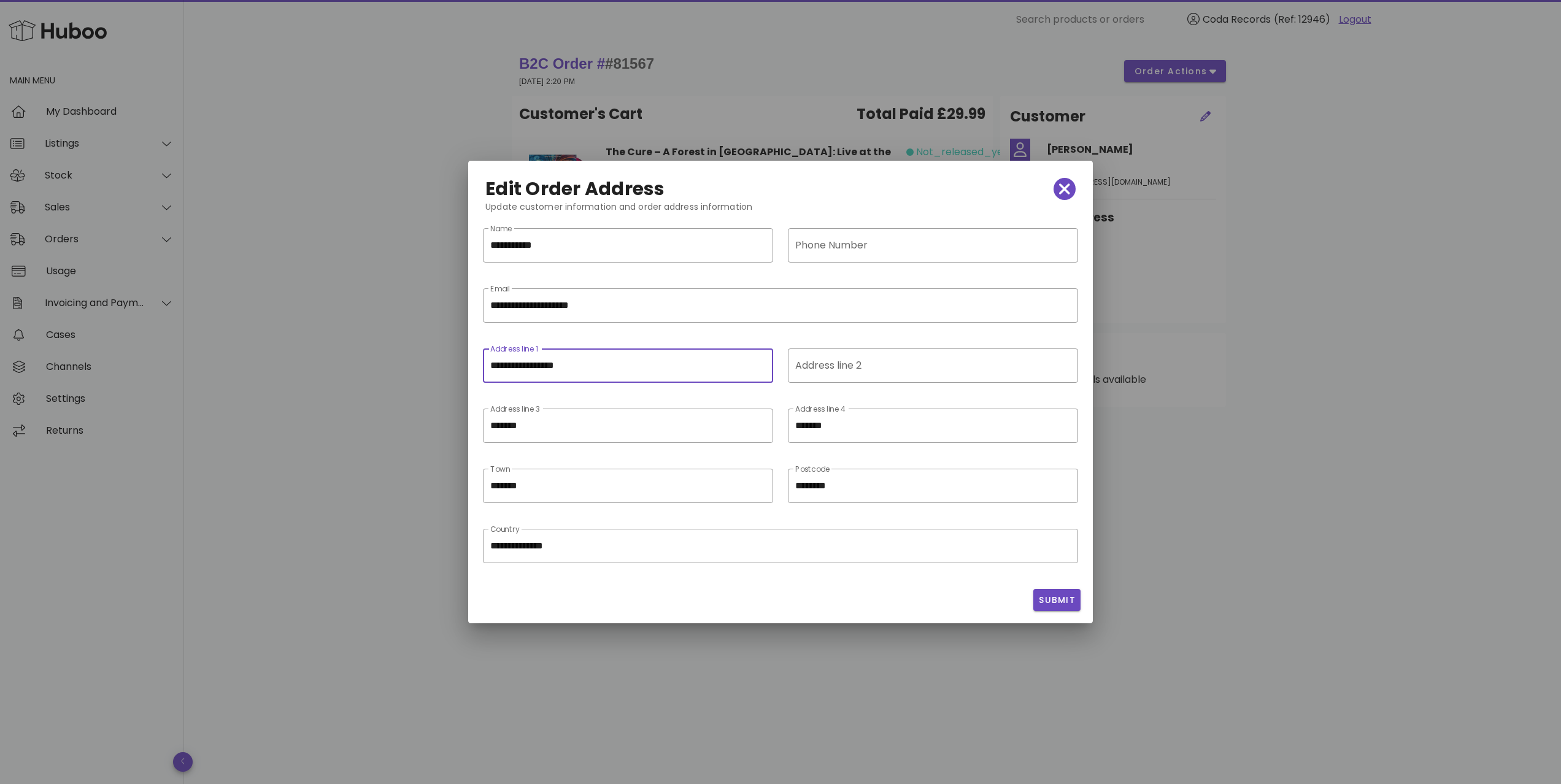
click at [570, 368] on input "**********" at bounding box center [628, 366] width 276 height 20
type input "**********"
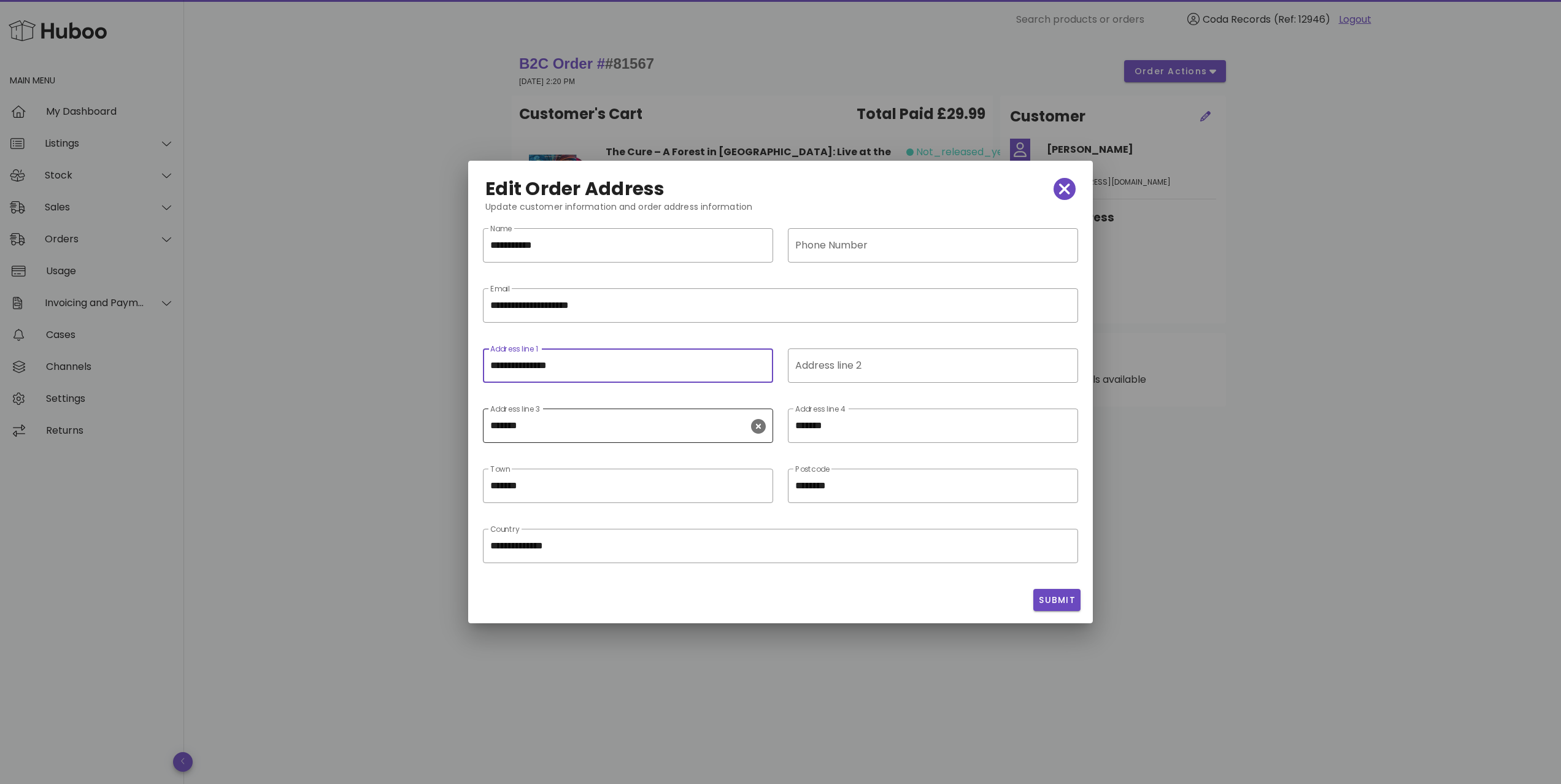
click at [756, 423] on icon "clear icon" at bounding box center [758, 426] width 15 height 15
drag, startPoint x: 1065, startPoint y: 430, endPoint x: 1062, endPoint y: 466, distance: 36.1
click at [1065, 431] on icon "clear icon" at bounding box center [1064, 426] width 15 height 15
drag, startPoint x: 1058, startPoint y: 603, endPoint x: 1035, endPoint y: 597, distance: 23.8
click at [1058, 603] on span "Submit" at bounding box center [1057, 600] width 38 height 13
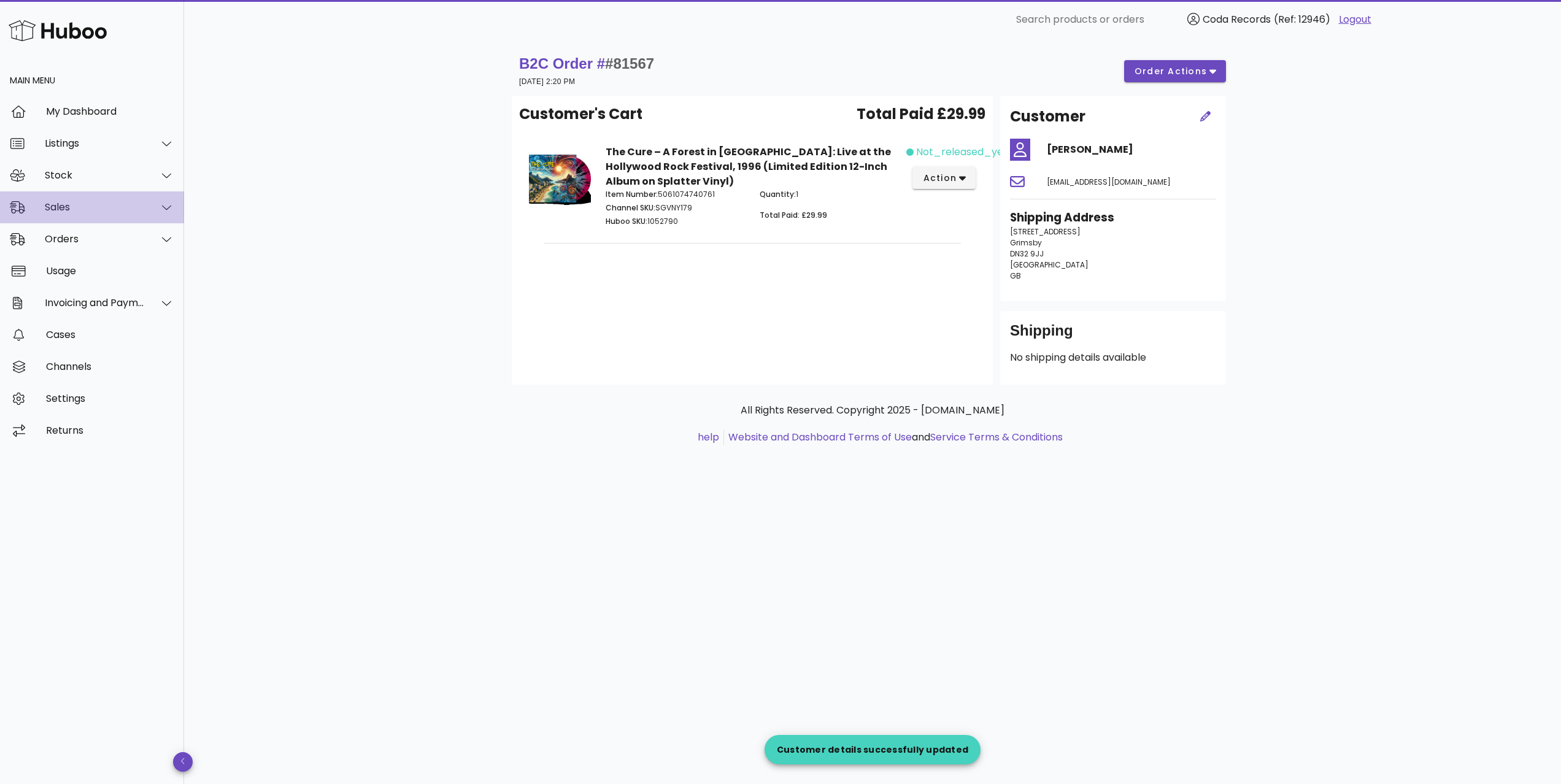
click at [96, 217] on div "Sales" at bounding box center [92, 208] width 184 height 32
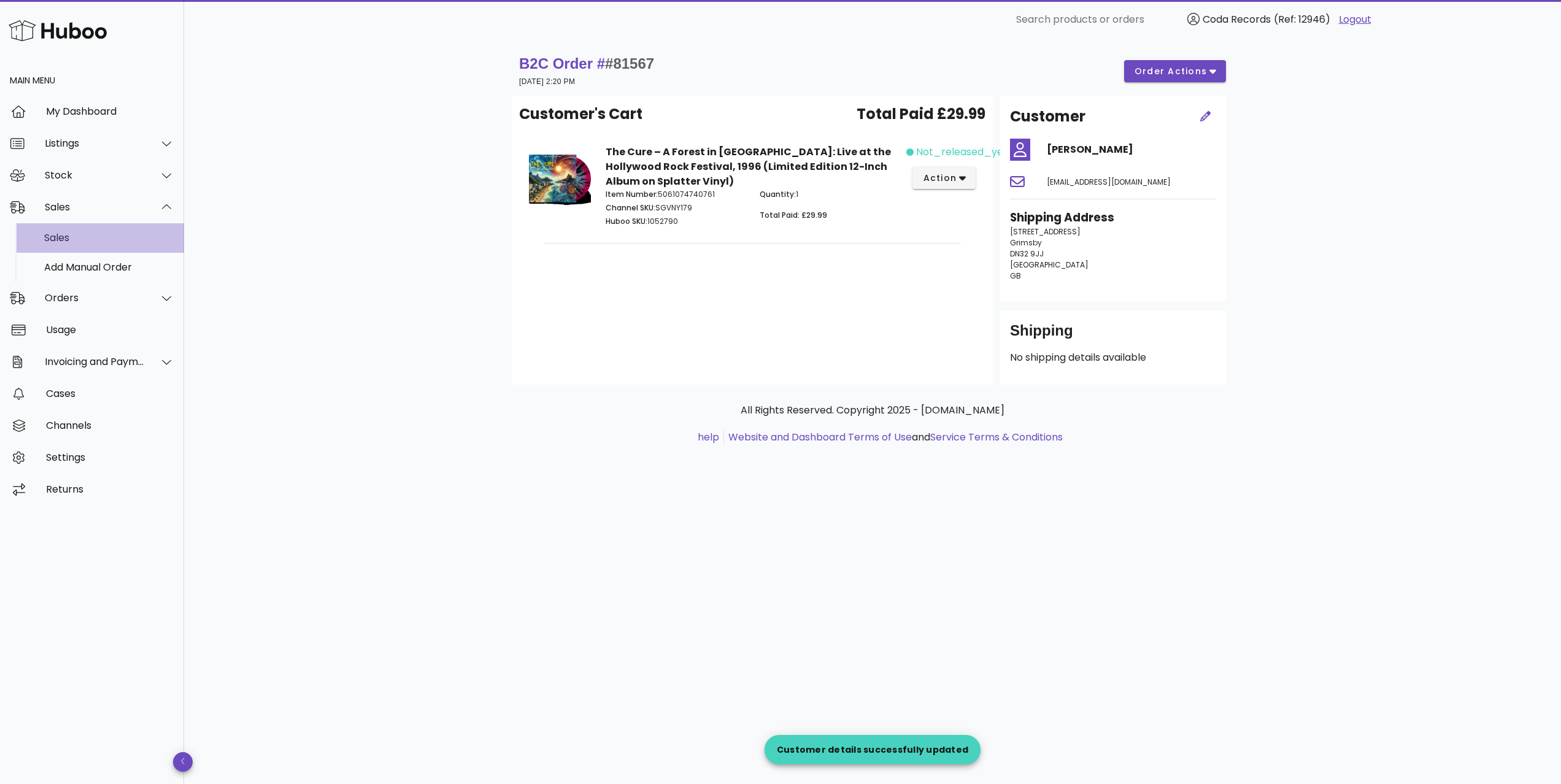
click at [103, 232] on div "Sales" at bounding box center [109, 237] width 130 height 12
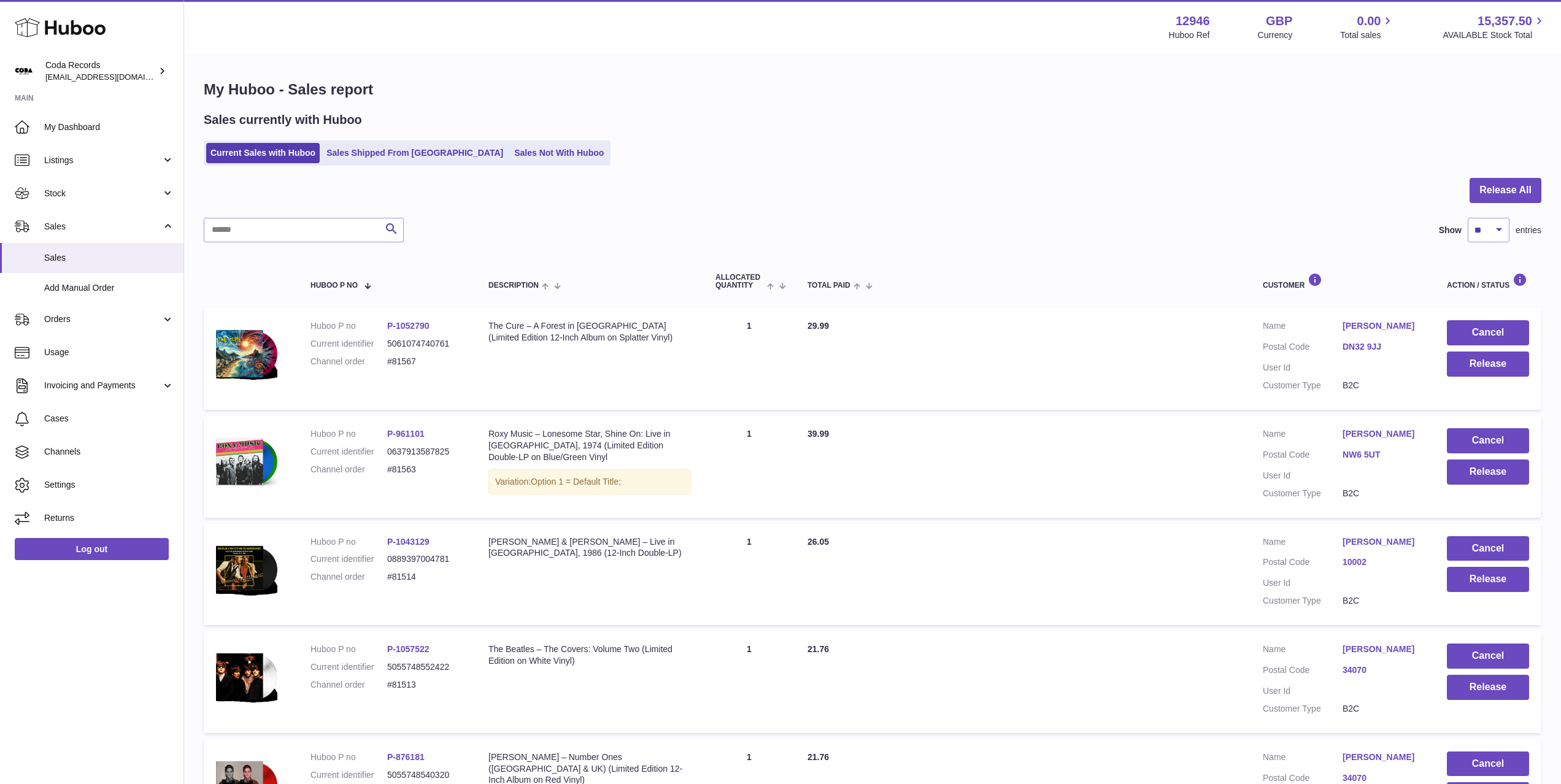
click at [1371, 329] on link "[PERSON_NAME]" at bounding box center [1382, 326] width 80 height 12
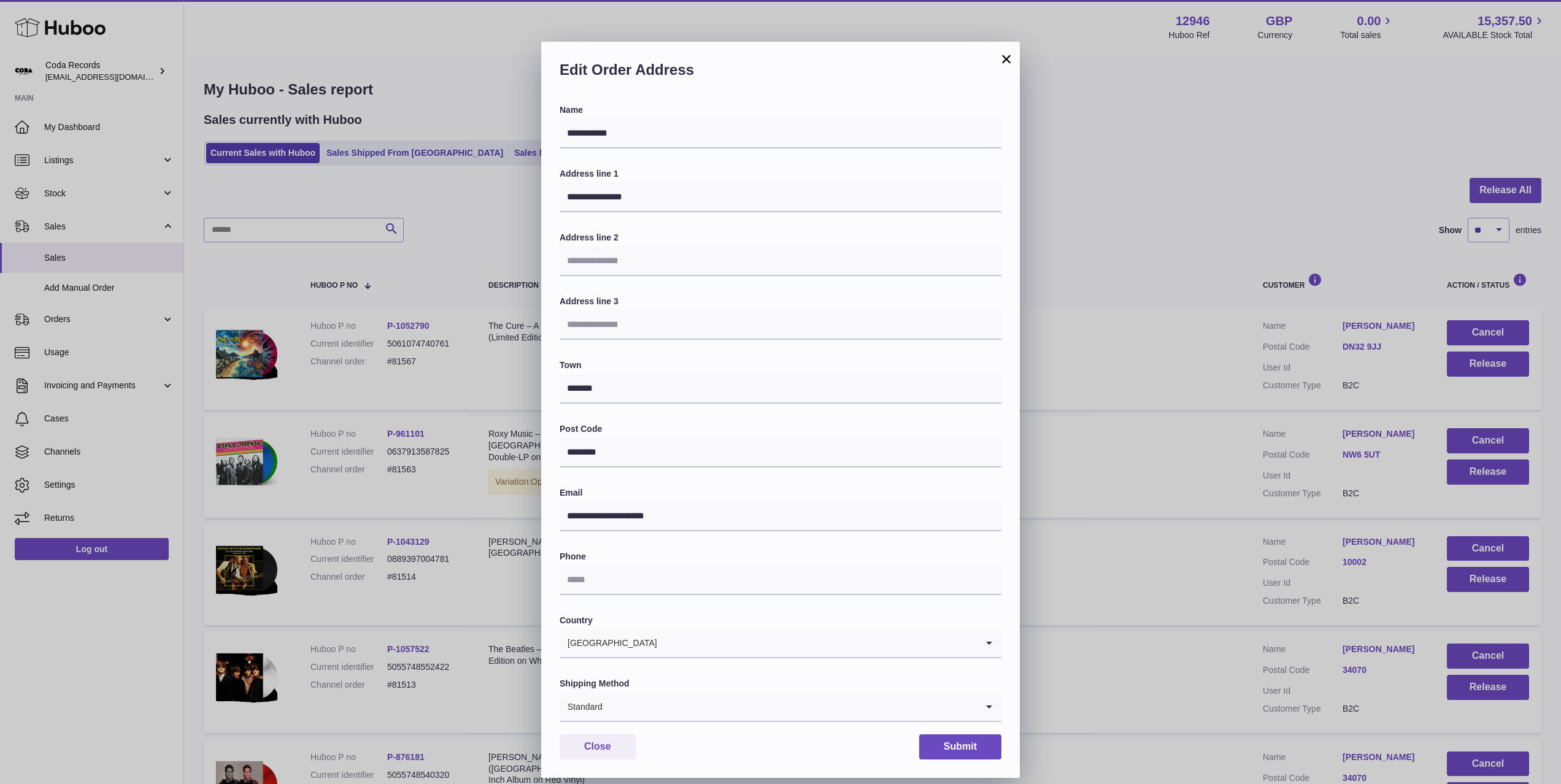
click at [1241, 380] on div "**********" at bounding box center [780, 410] width 1561 height 784
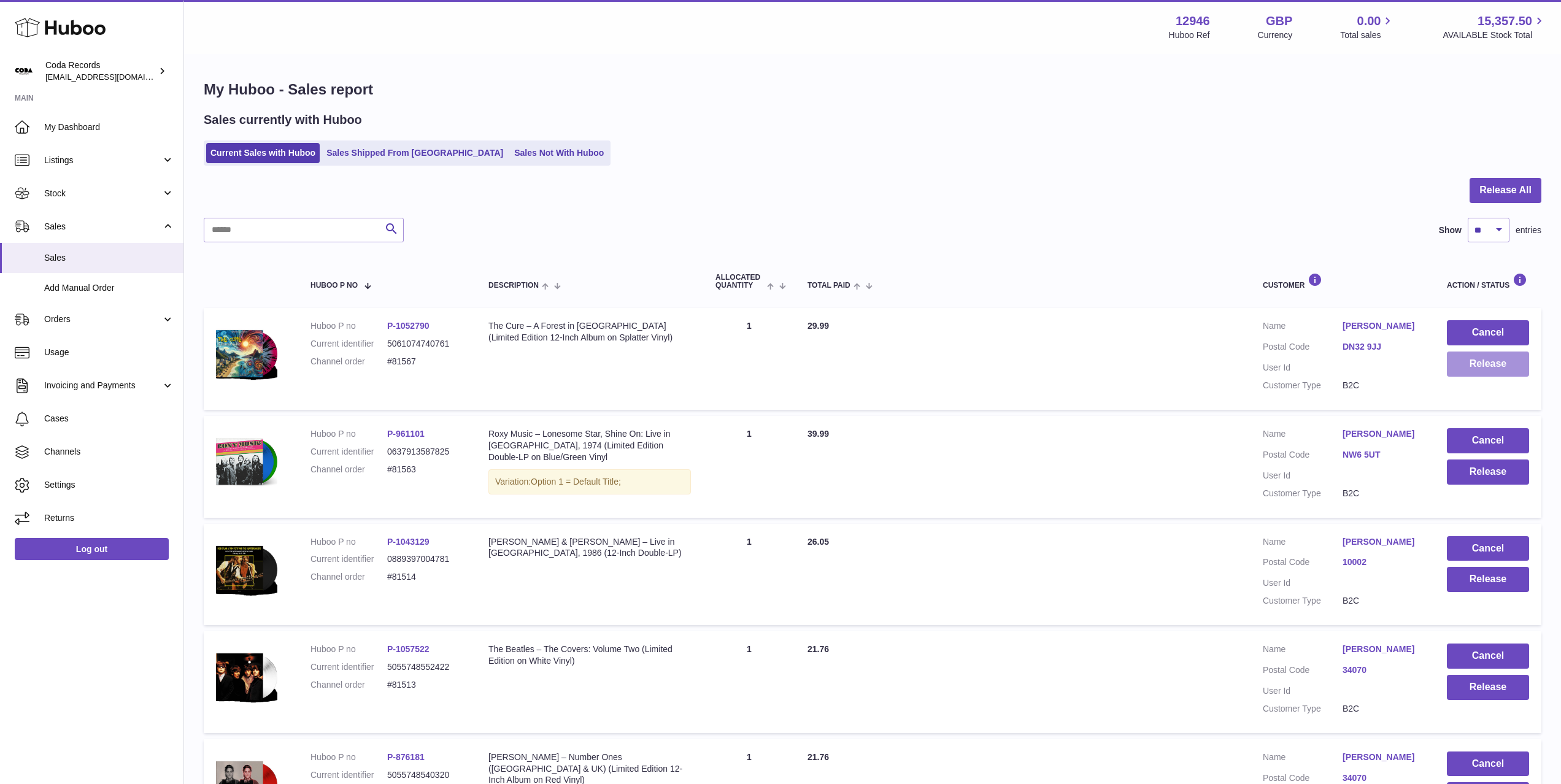
click at [1501, 366] on button "Release" at bounding box center [1487, 364] width 82 height 25
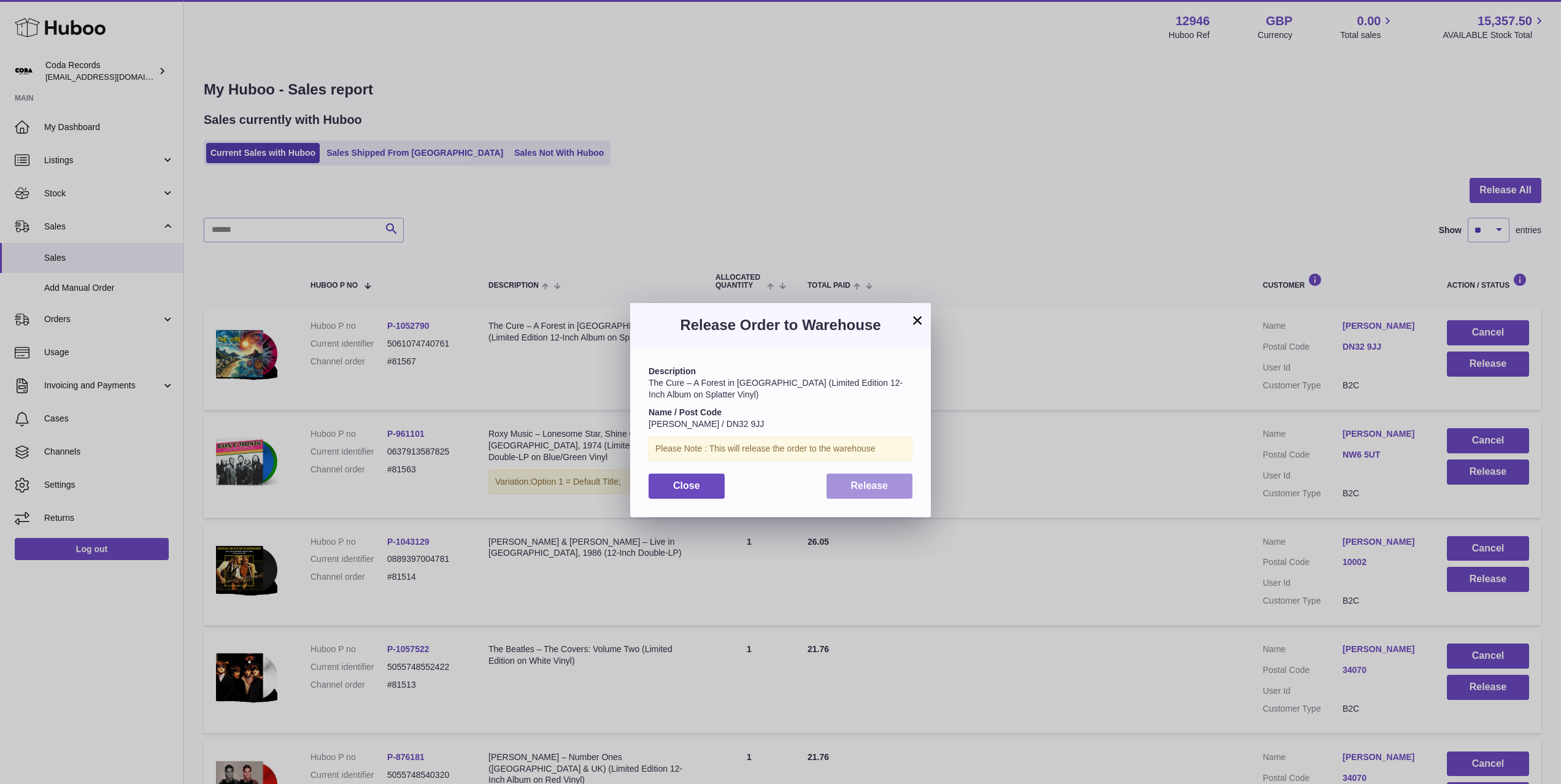
click at [887, 486] on span "Release" at bounding box center [869, 485] width 38 height 11
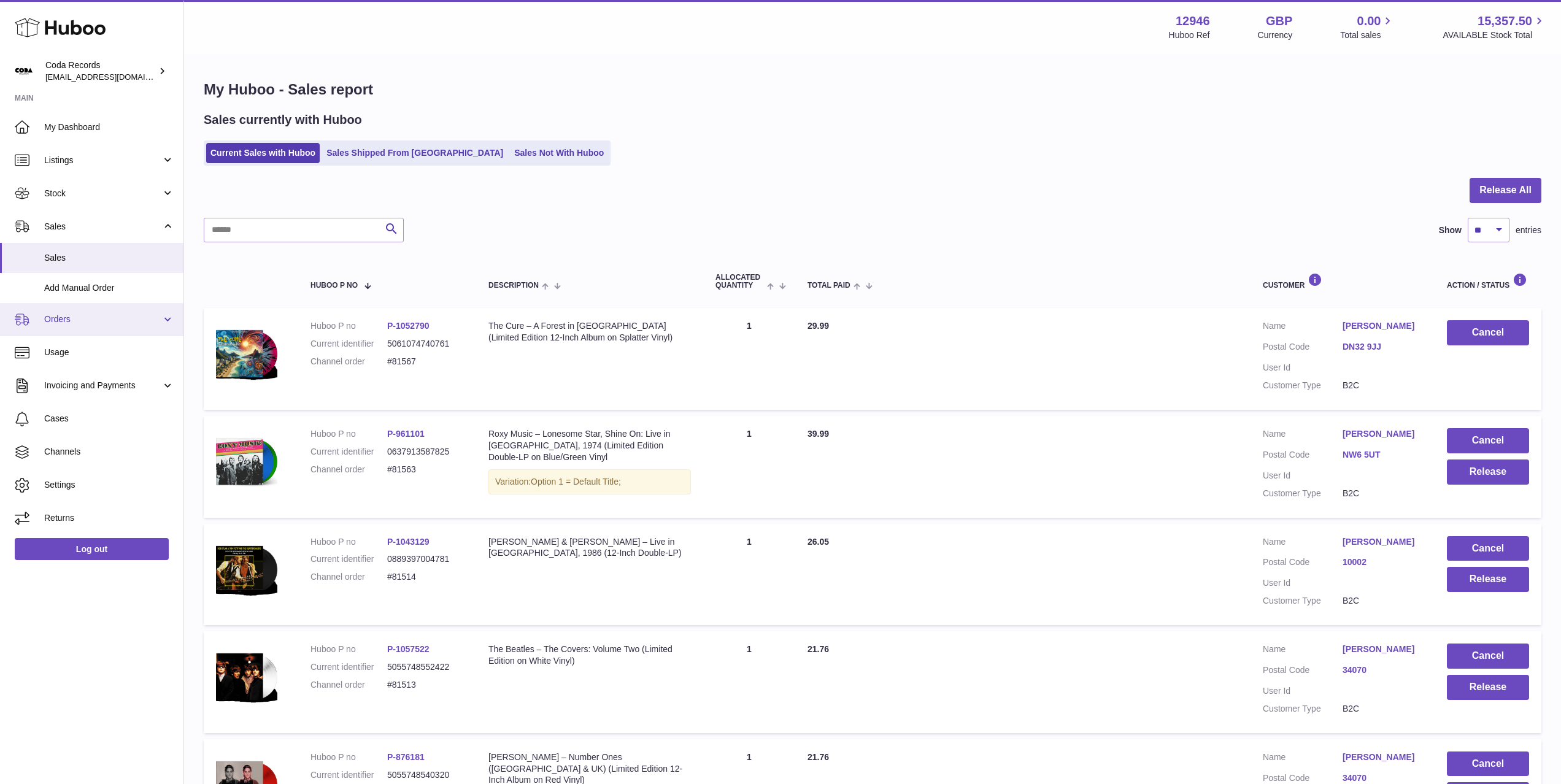
click at [86, 321] on span "Orders" at bounding box center [103, 319] width 117 height 12
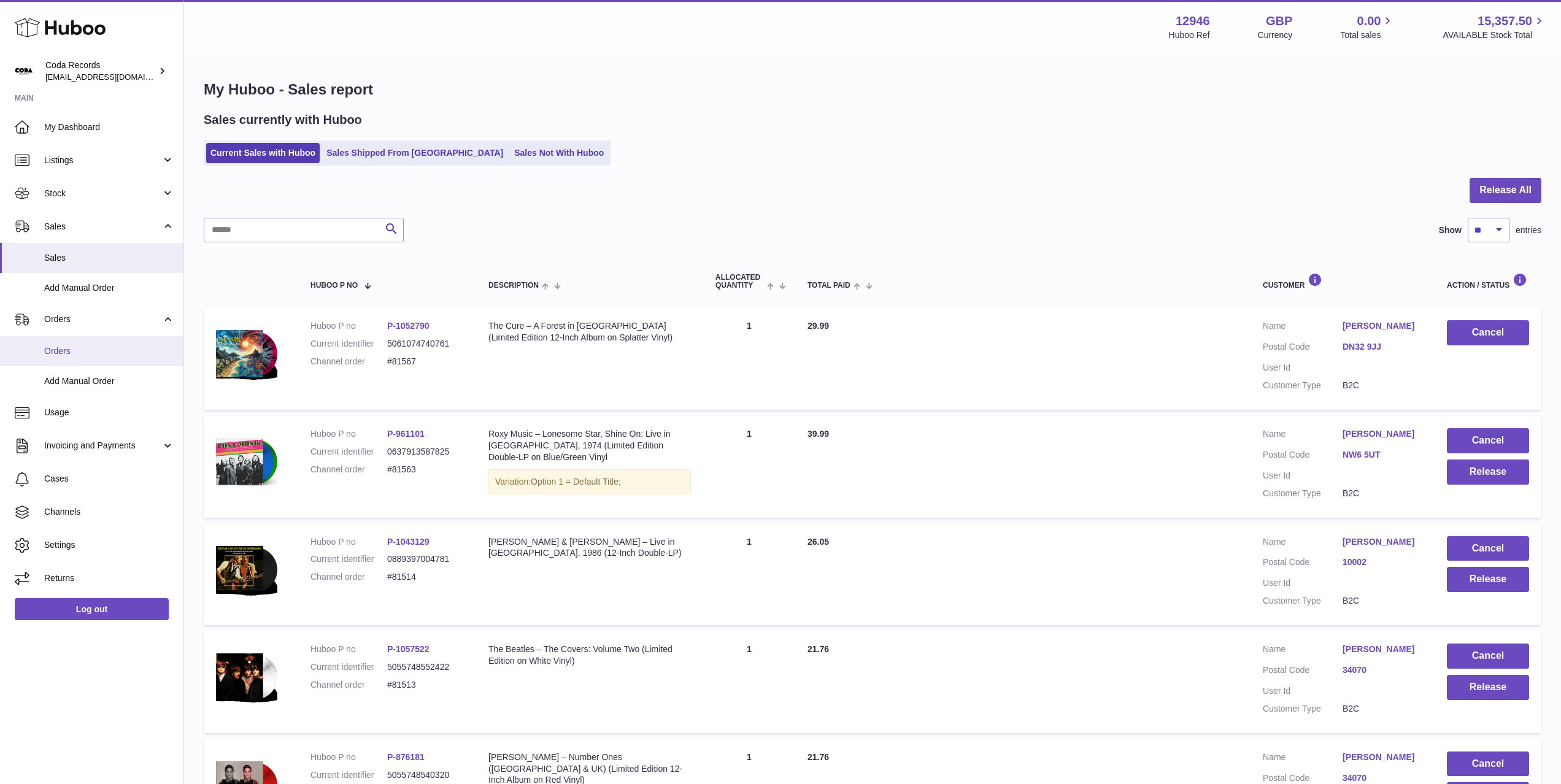
click at [92, 355] on span "Orders" at bounding box center [109, 351] width 130 height 12
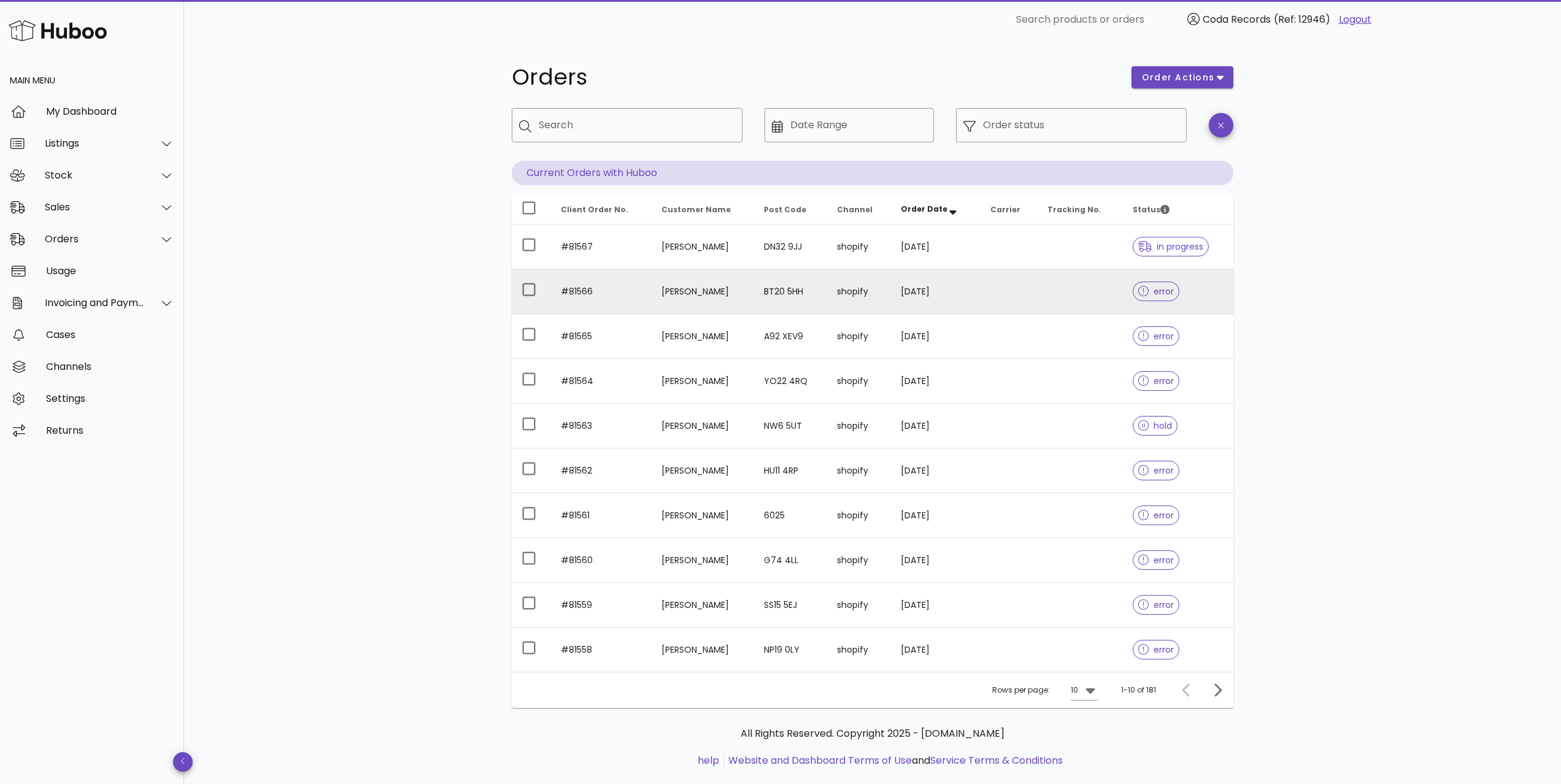
click at [674, 293] on td "[PERSON_NAME]" at bounding box center [703, 292] width 103 height 44
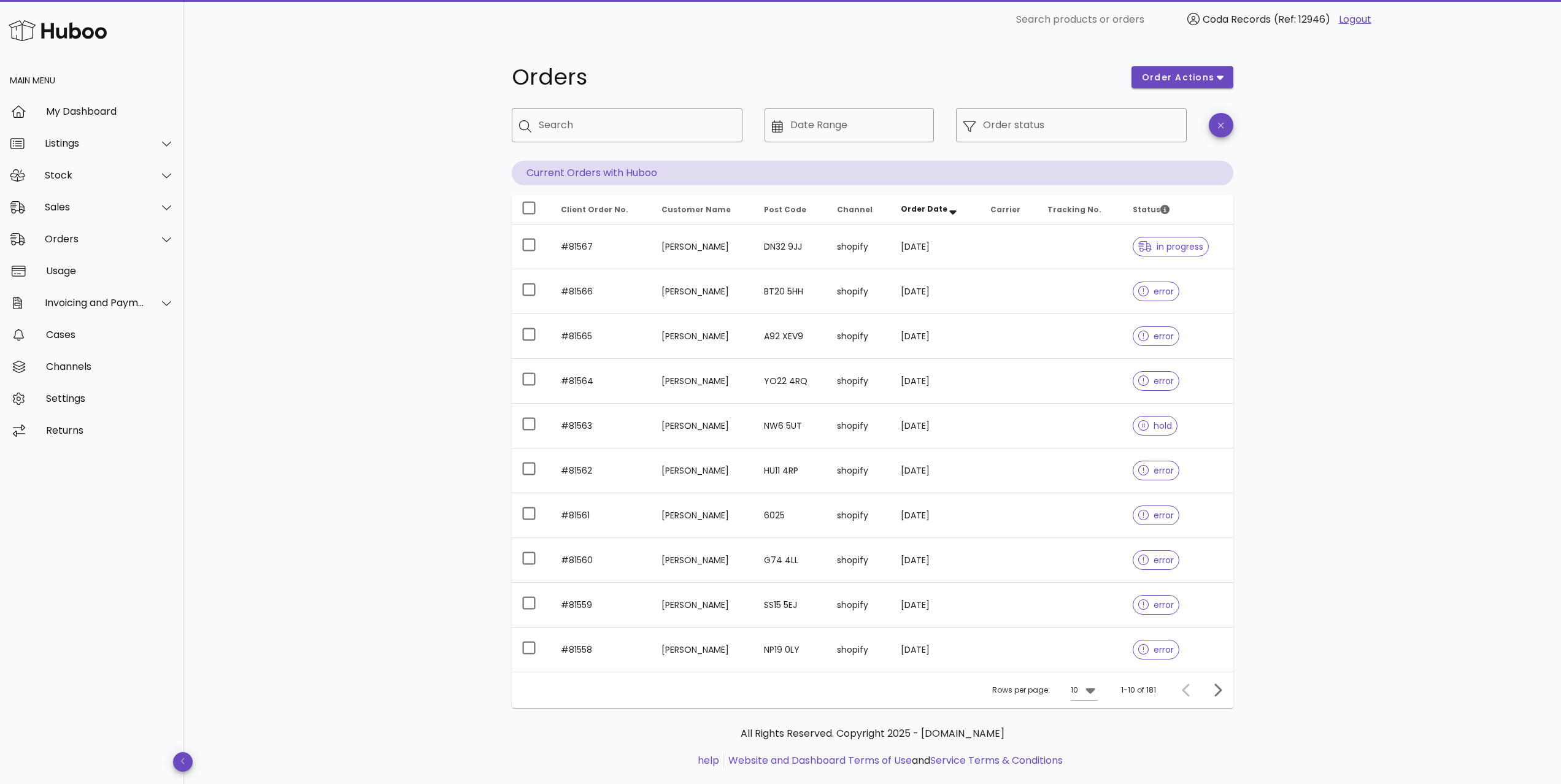
click at [692, 422] on td "[PERSON_NAME]" at bounding box center [703, 426] width 103 height 44
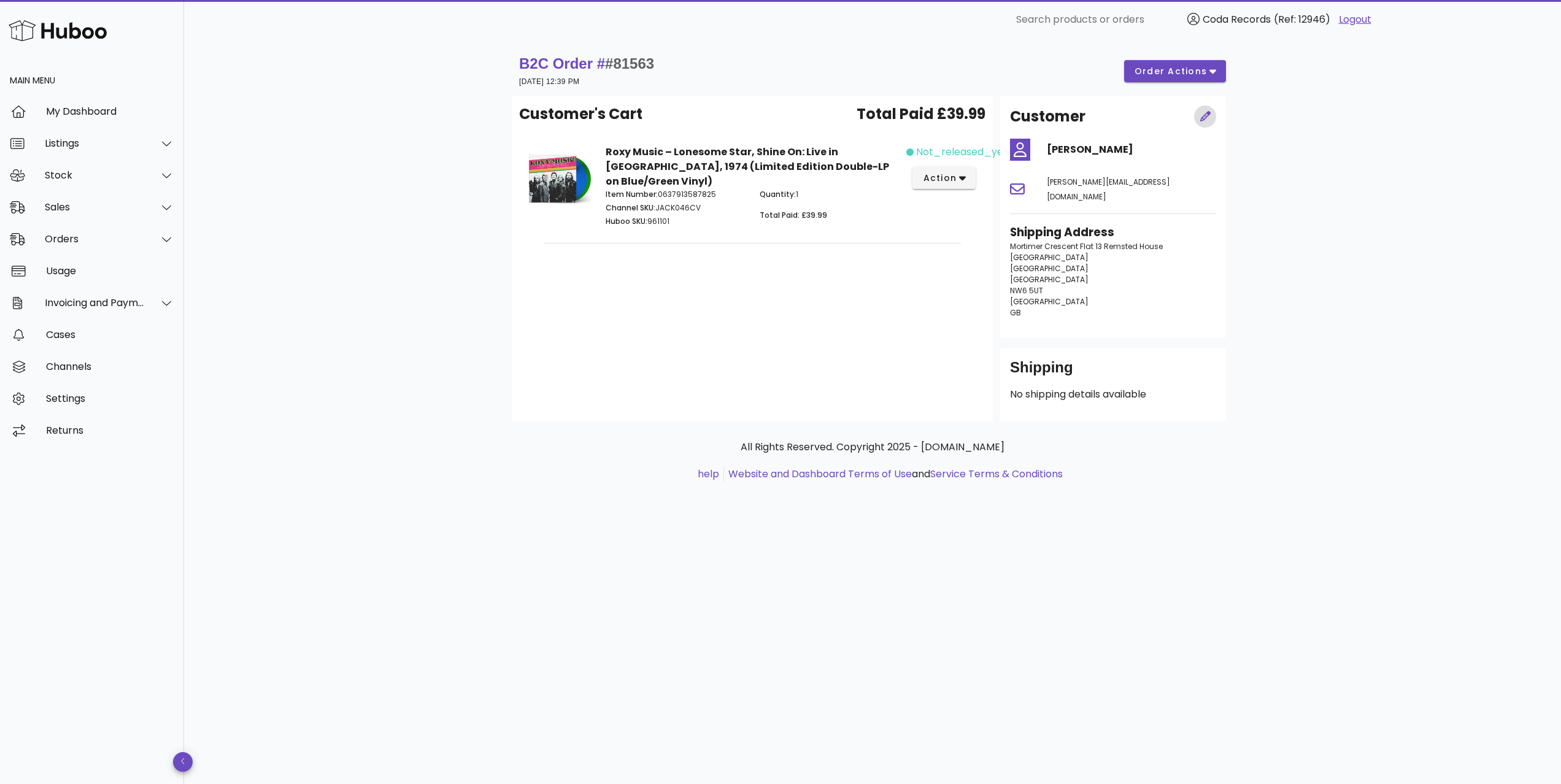
click at [1210, 119] on icon "button" at bounding box center [1206, 117] width 11 height 11
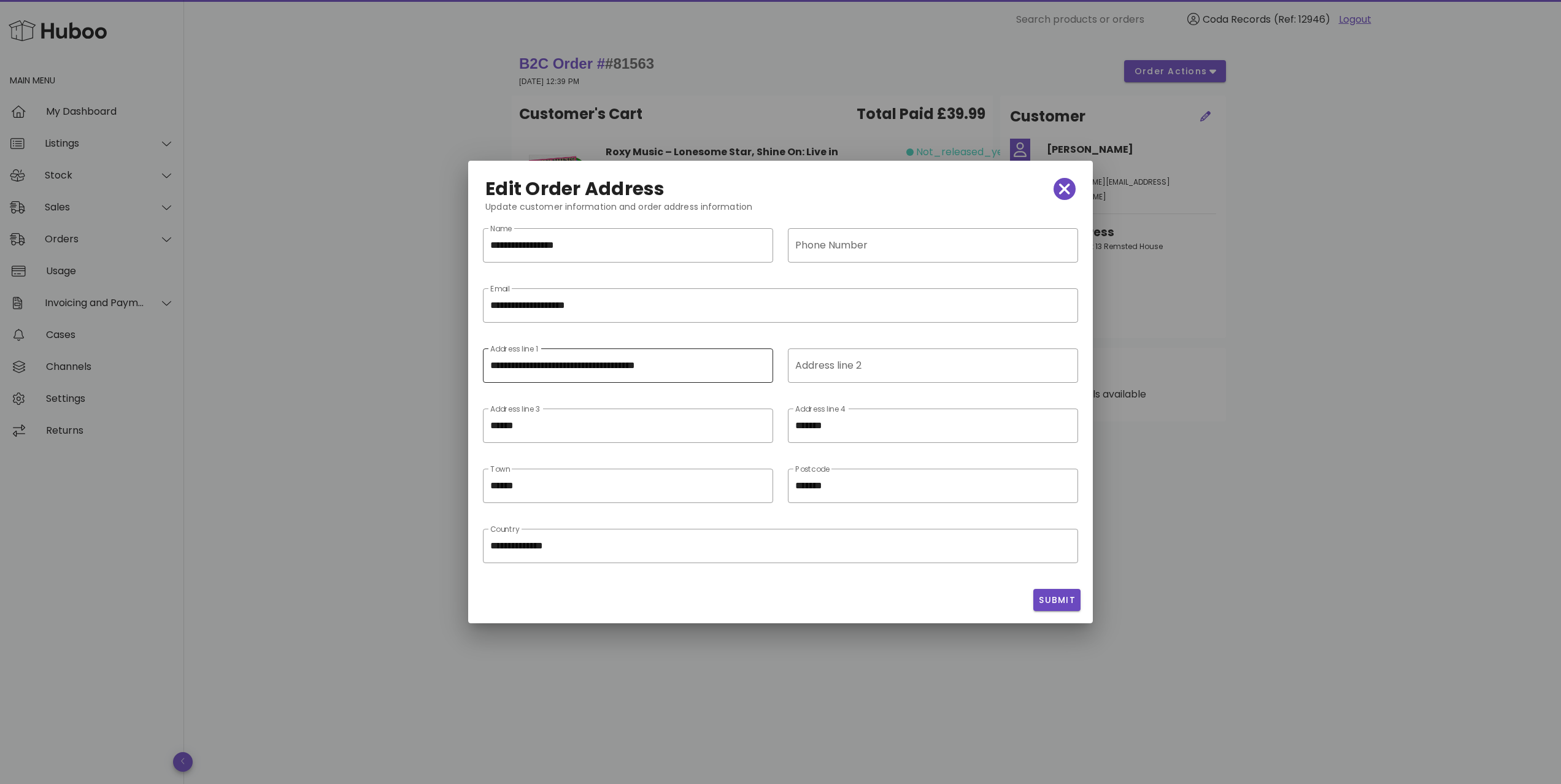
scroll to position [1, 0]
drag, startPoint x: 585, startPoint y: 365, endPoint x: 704, endPoint y: 373, distance: 119.3
click at [728, 373] on input "**********" at bounding box center [628, 366] width 276 height 20
drag, startPoint x: 490, startPoint y: 363, endPoint x: 497, endPoint y: 365, distance: 7.3
click at [490, 363] on input "**********" at bounding box center [628, 366] width 276 height 20
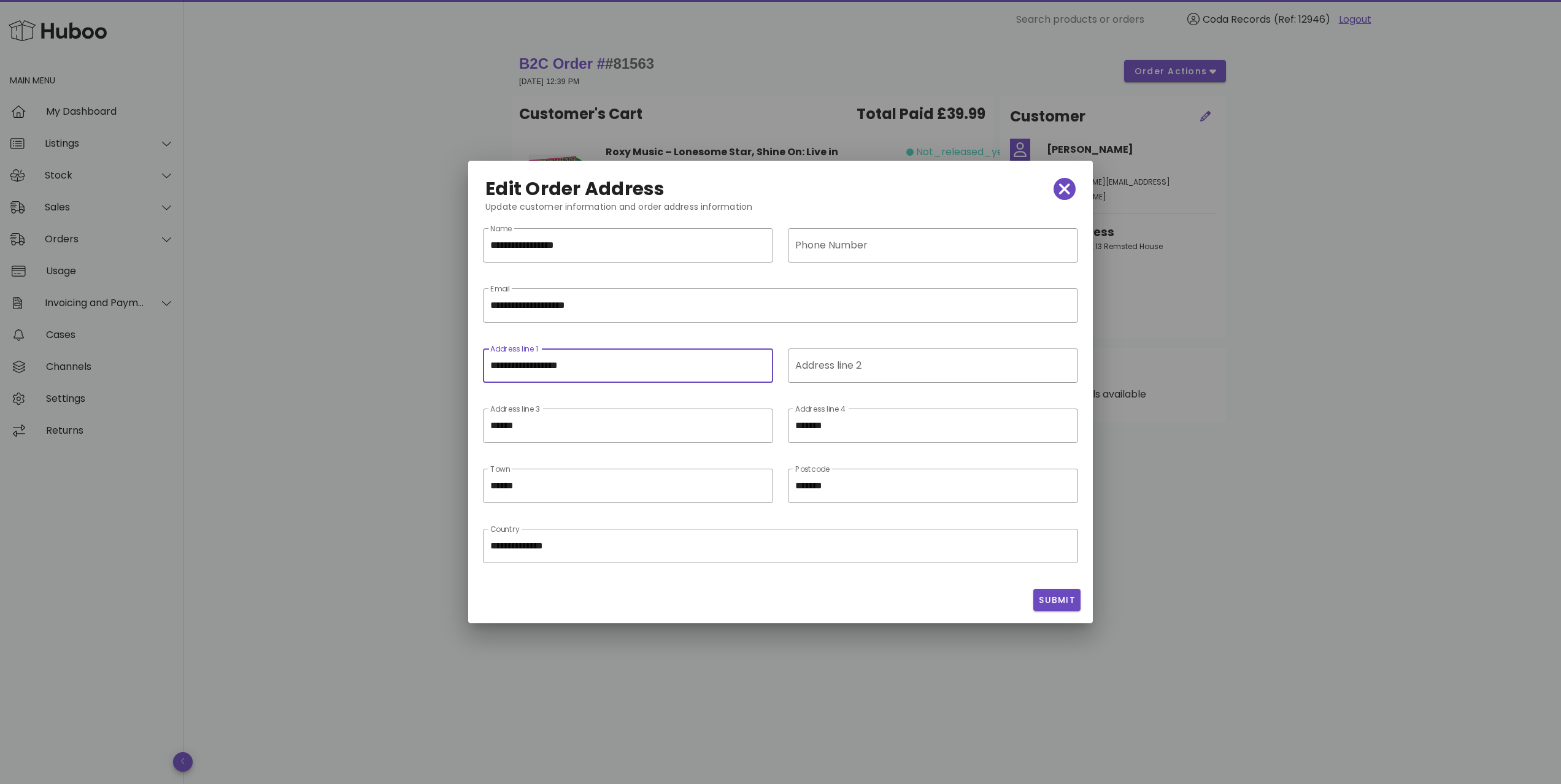
paste input "**********"
drag, startPoint x: 609, startPoint y: 366, endPoint x: 819, endPoint y: 370, distance: 210.0
click at [744, 374] on input "**********" at bounding box center [628, 366] width 276 height 20
type input "**********"
click at [832, 369] on input "Address line 2" at bounding box center [932, 366] width 273 height 20
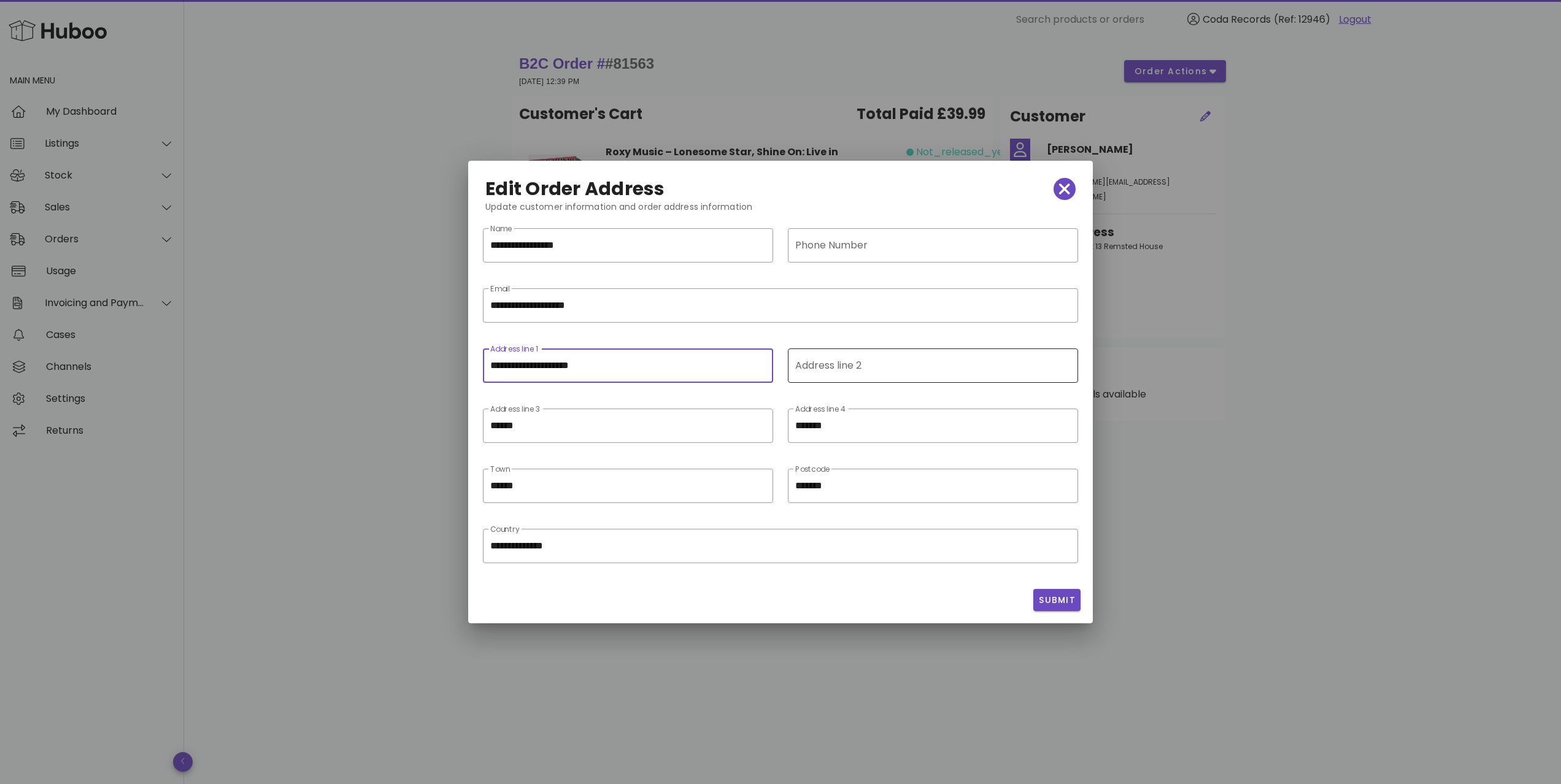
scroll to position [0, 0]
paste input "**********"
type input "**********"
click at [518, 365] on input "**********" at bounding box center [628, 366] width 276 height 20
type input "**********"
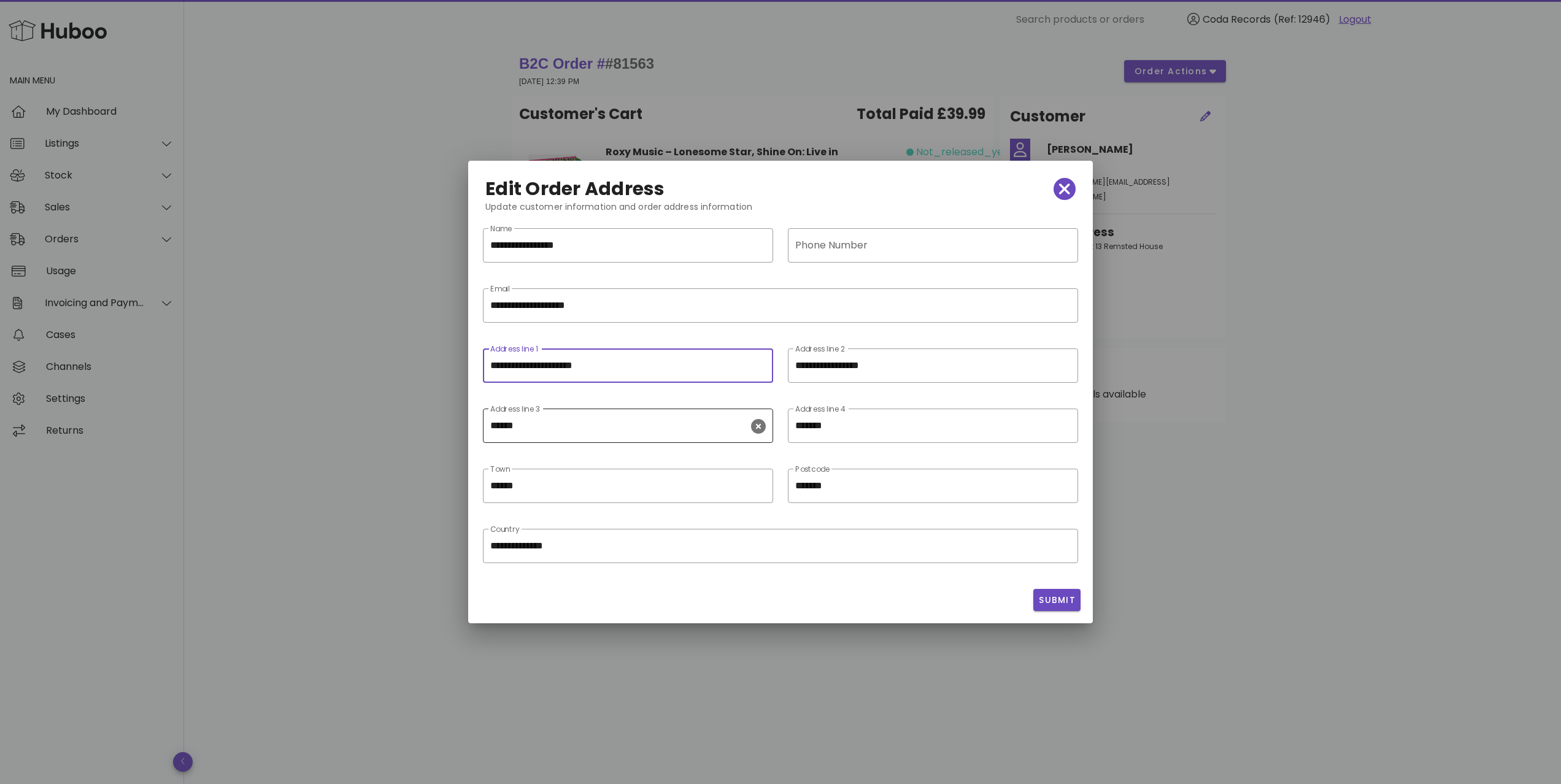
drag, startPoint x: 758, startPoint y: 427, endPoint x: 771, endPoint y: 428, distance: 13.0
click at [759, 427] on icon "clear icon" at bounding box center [758, 426] width 15 height 15
click at [1064, 431] on icon "clear icon" at bounding box center [1064, 426] width 15 height 15
click at [1057, 600] on span "Submit" at bounding box center [1057, 600] width 38 height 13
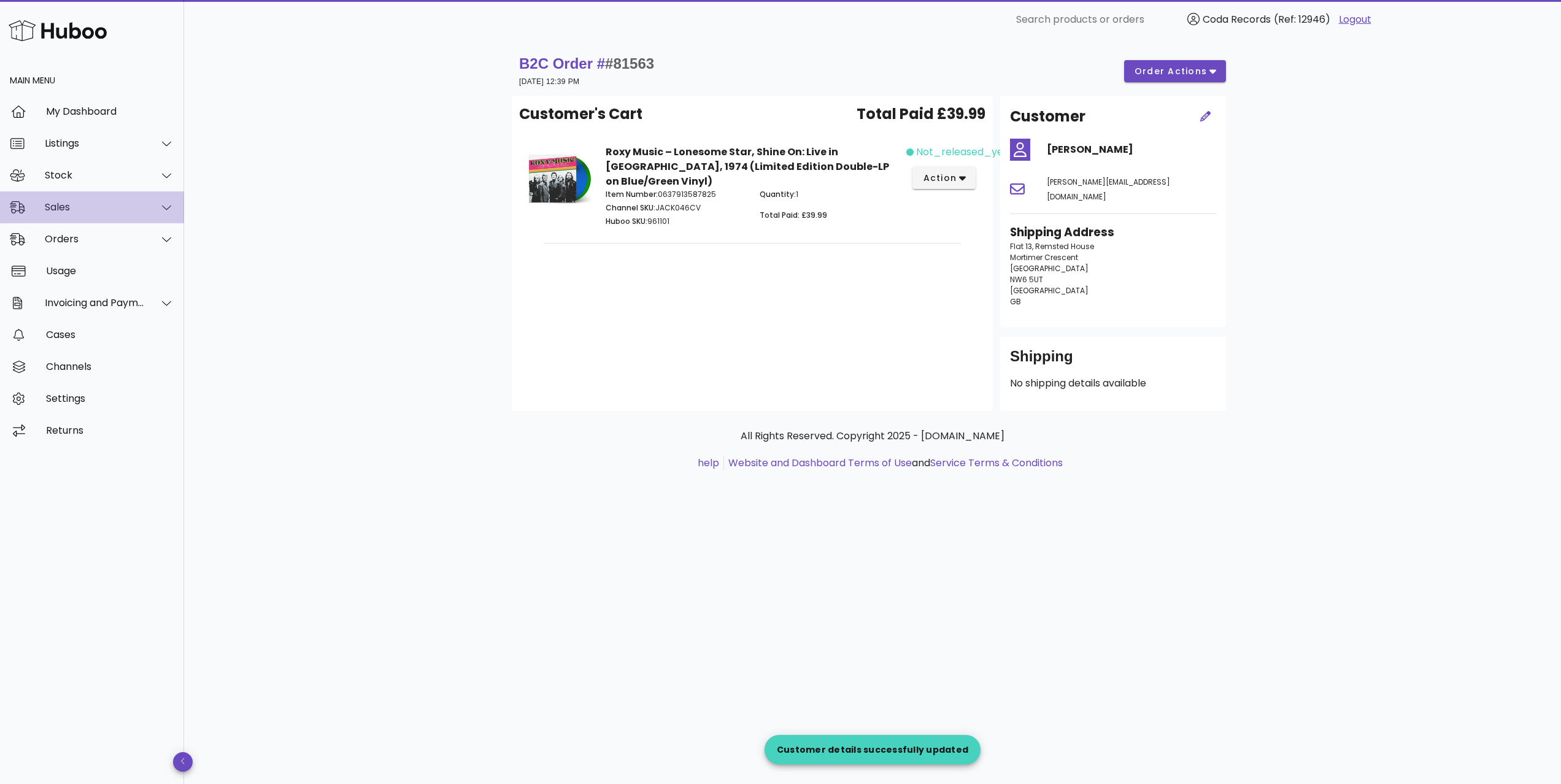
click at [93, 211] on div "Sales" at bounding box center [95, 207] width 100 height 12
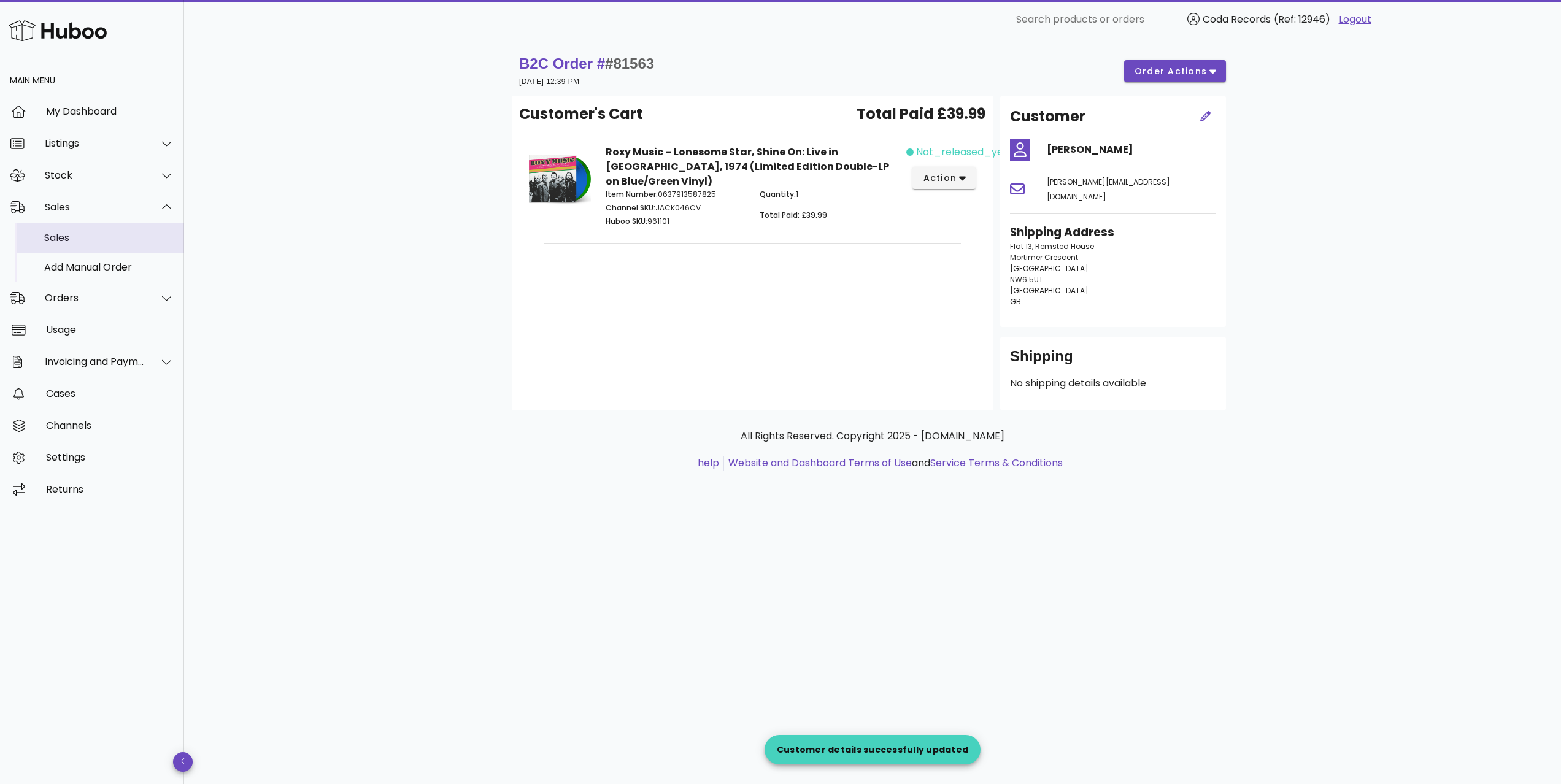
click at [99, 234] on div "Sales" at bounding box center [109, 237] width 130 height 12
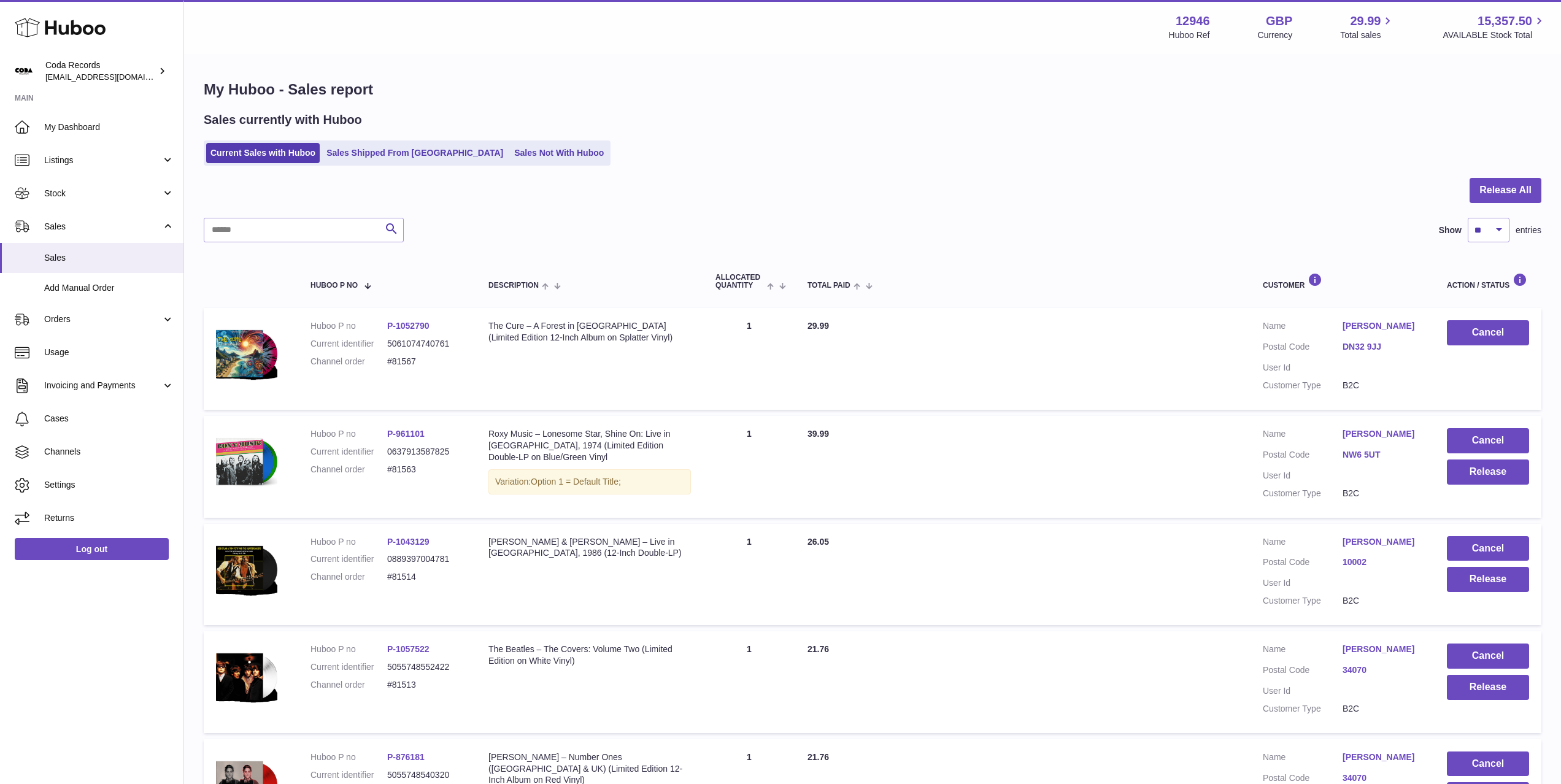
click at [1363, 432] on link "Gregory Radcliffe" at bounding box center [1382, 434] width 80 height 12
drag, startPoint x: 1159, startPoint y: 476, endPoint x: 1291, endPoint y: 493, distance: 133.1
click at [1164, 476] on div at bounding box center [780, 392] width 1561 height 784
click at [1469, 478] on button "Release" at bounding box center [1487, 472] width 82 height 25
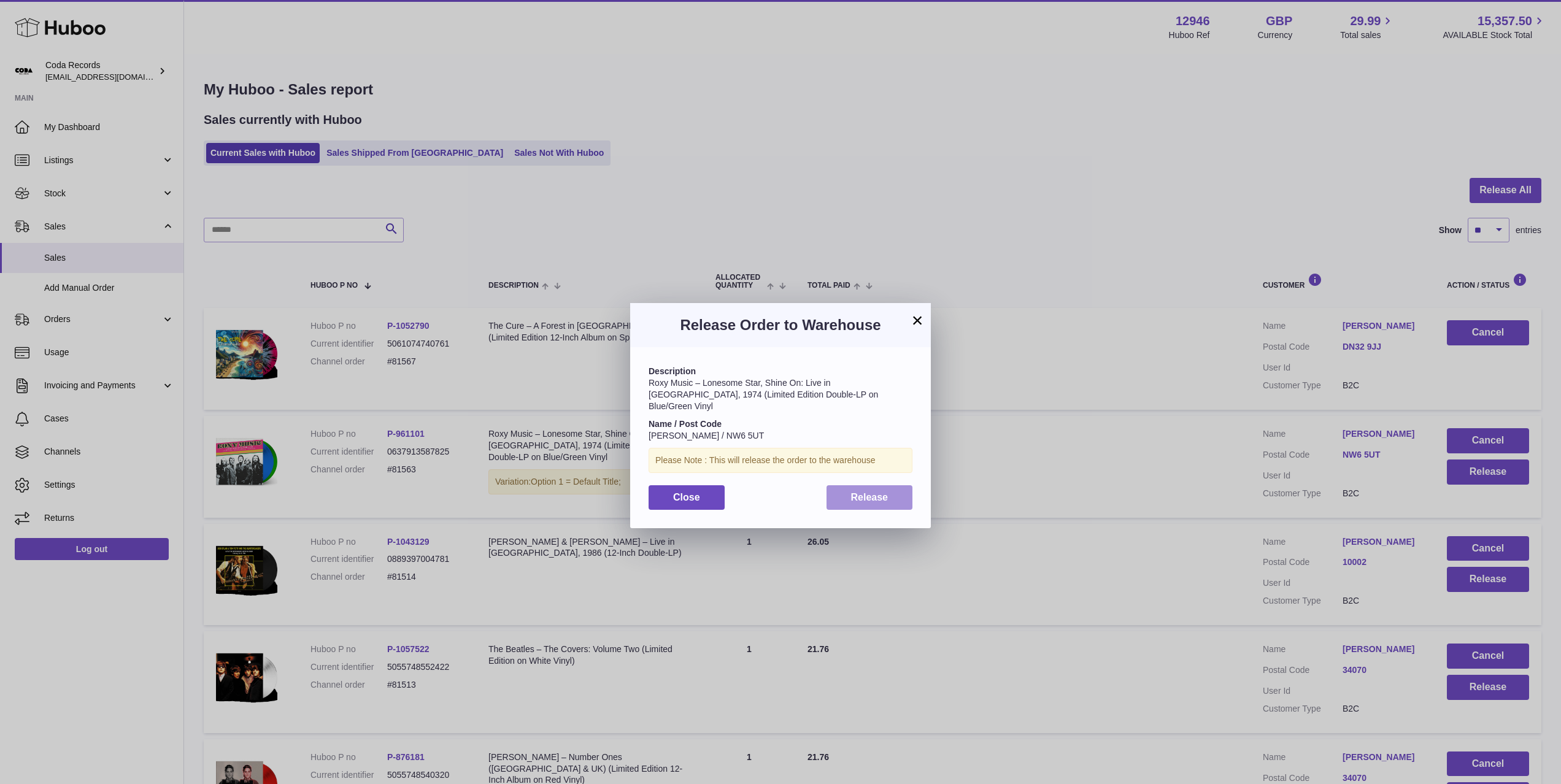
click at [898, 492] on button "Release" at bounding box center [869, 497] width 87 height 25
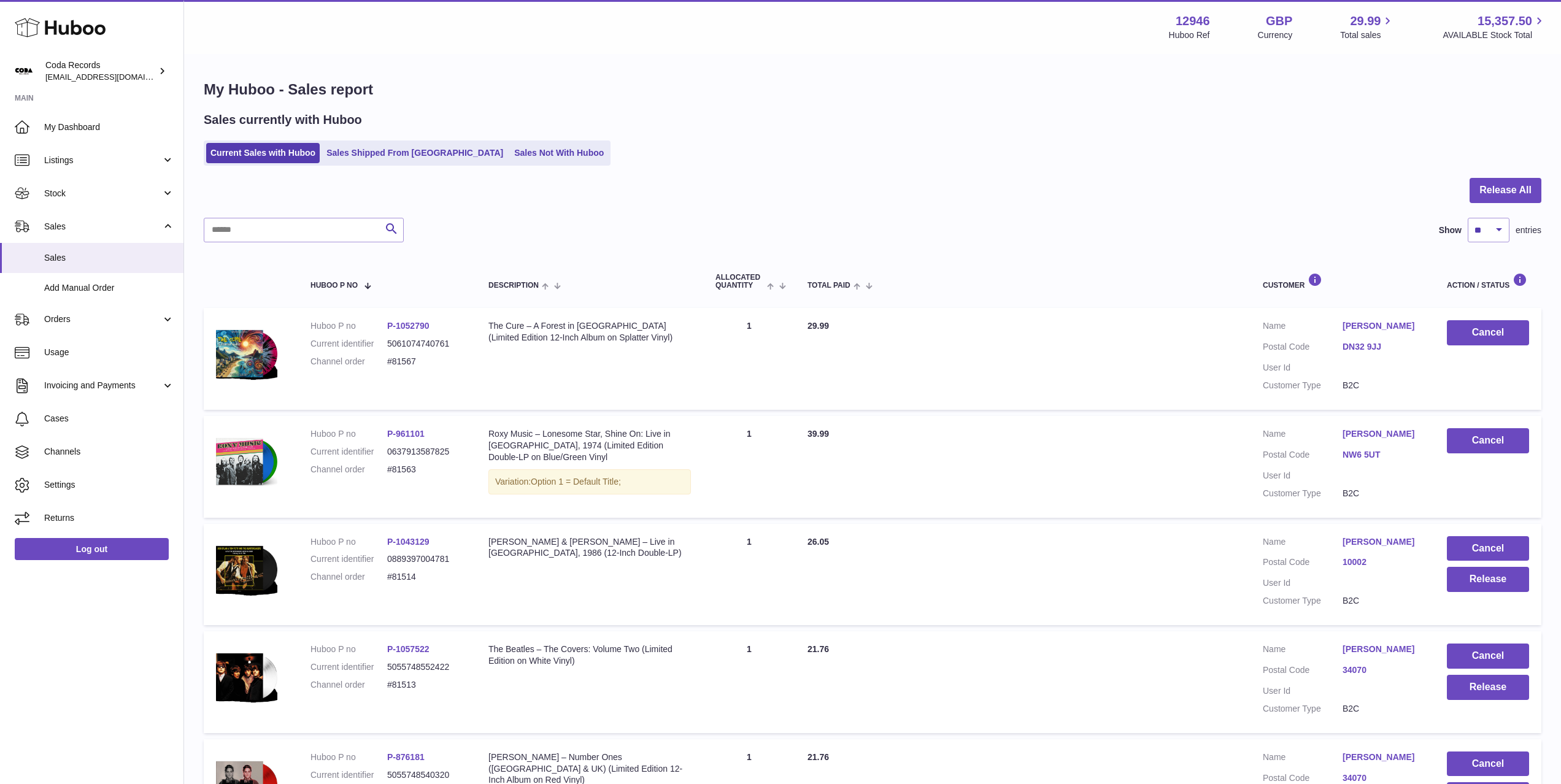
click at [405, 576] on dd "#81514" at bounding box center [425, 576] width 77 height 12
copy dd "81514"
drag, startPoint x: 64, startPoint y: 132, endPoint x: 140, endPoint y: 133, distance: 76.0
click at [64, 132] on span "My Dashboard" at bounding box center [109, 127] width 130 height 12
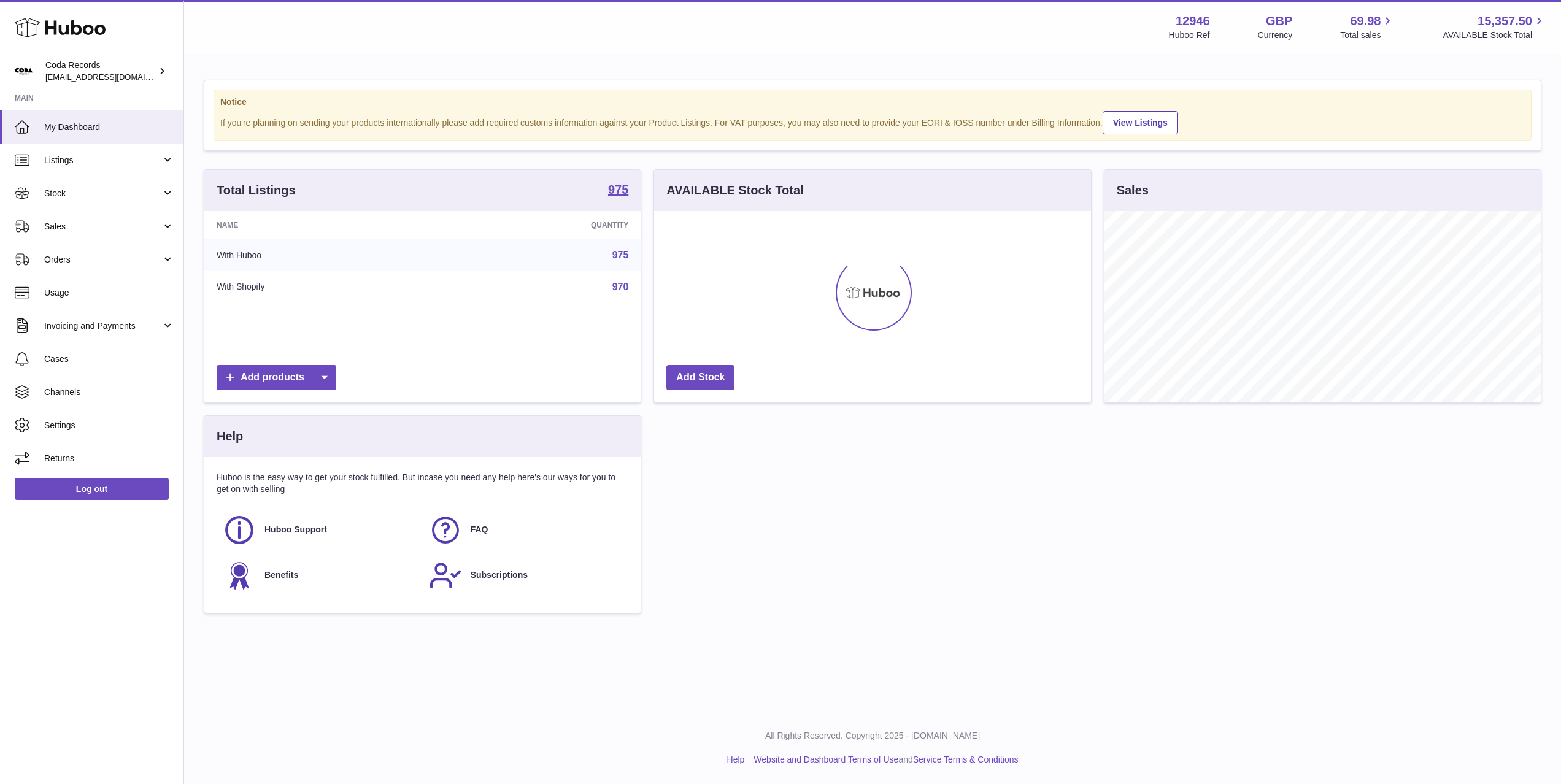
scroll to position [192, 436]
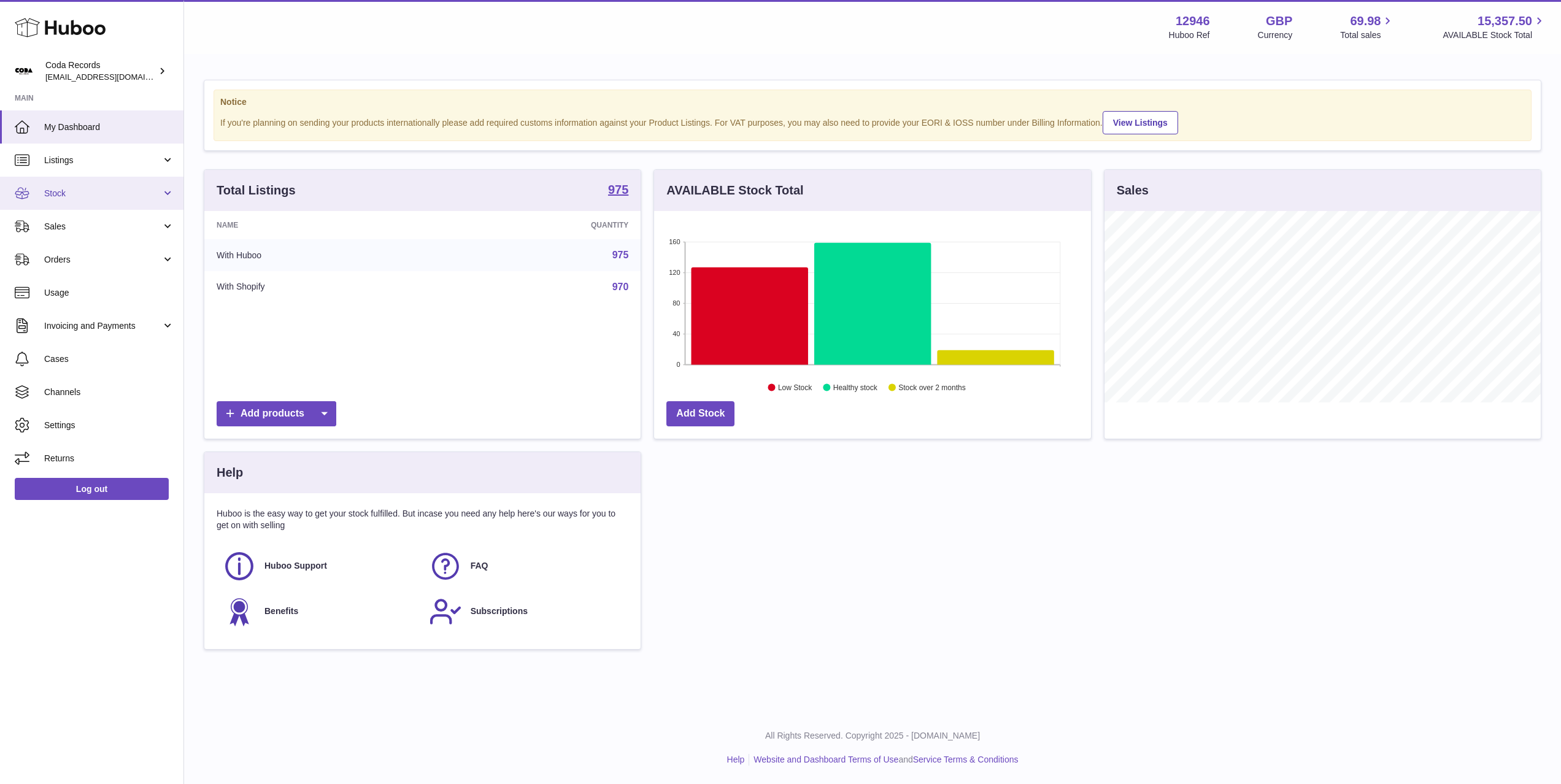
click at [116, 196] on span "Stock" at bounding box center [103, 193] width 117 height 12
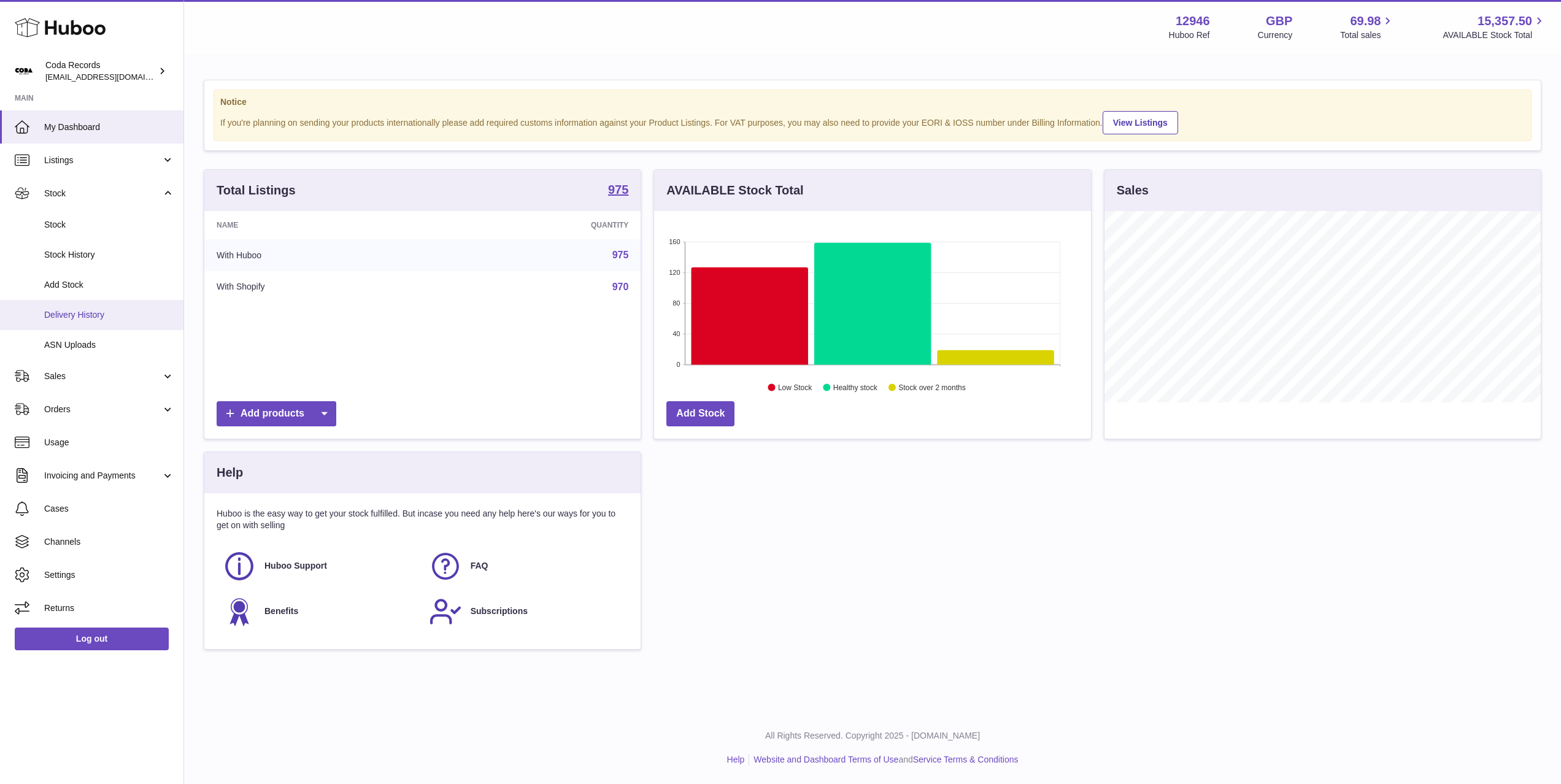
click at [112, 303] on link "Delivery History" at bounding box center [91, 315] width 184 height 30
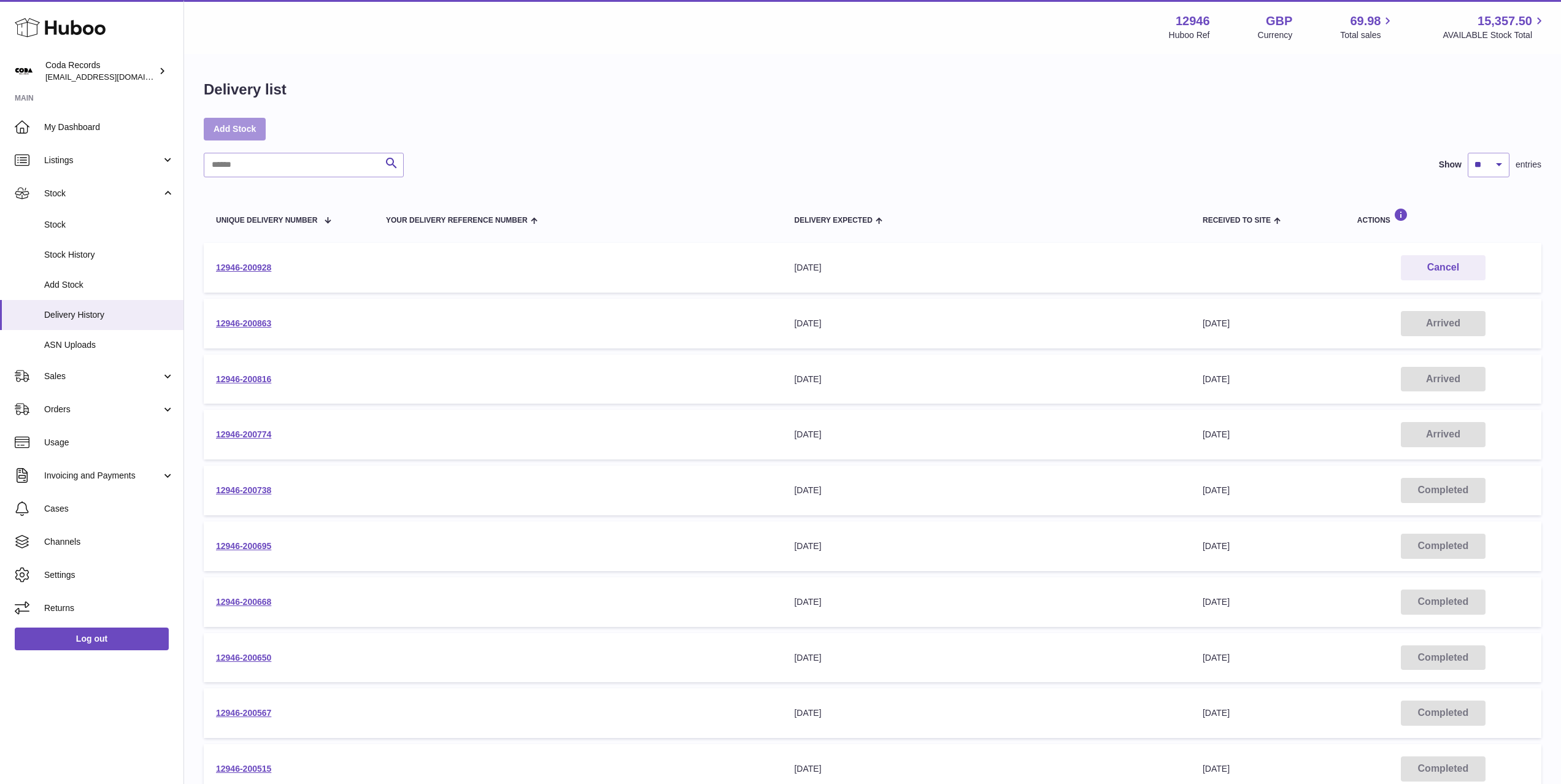
drag, startPoint x: 99, startPoint y: 129, endPoint x: 212, endPoint y: 133, distance: 113.1
click at [99, 129] on span "My Dashboard" at bounding box center [109, 127] width 130 height 12
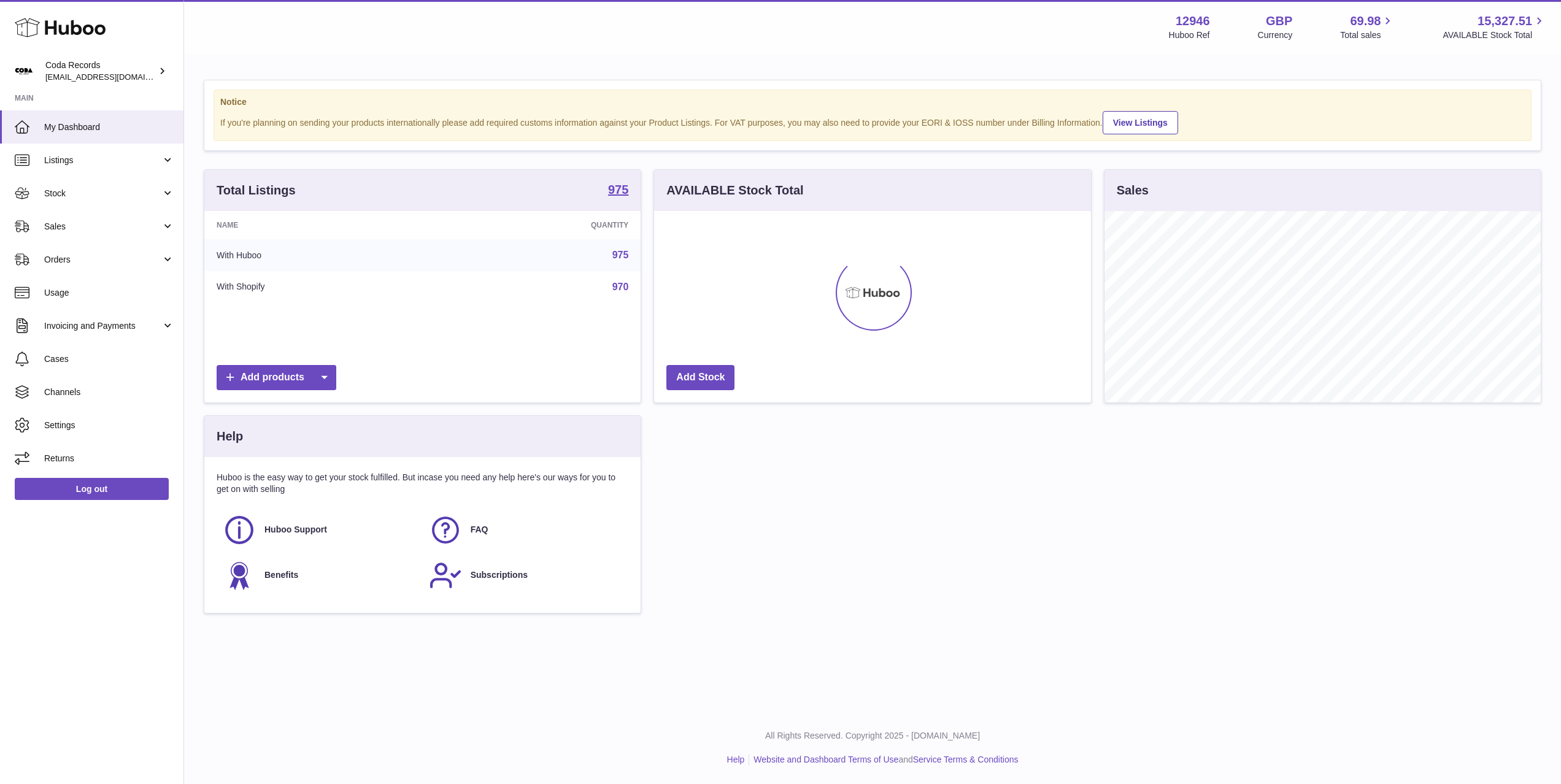
scroll to position [192, 436]
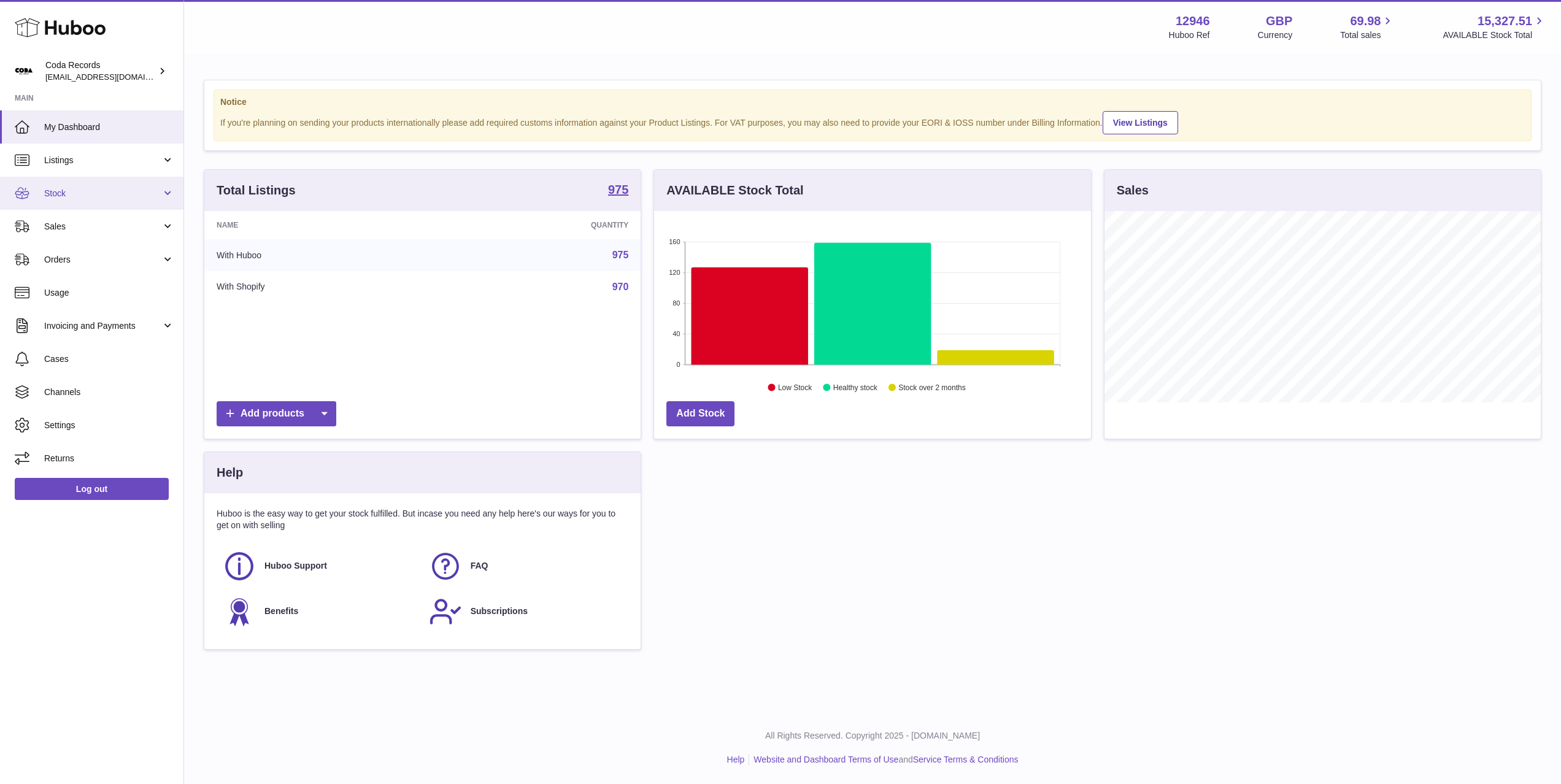
click at [135, 199] on span "Stock" at bounding box center [103, 193] width 117 height 12
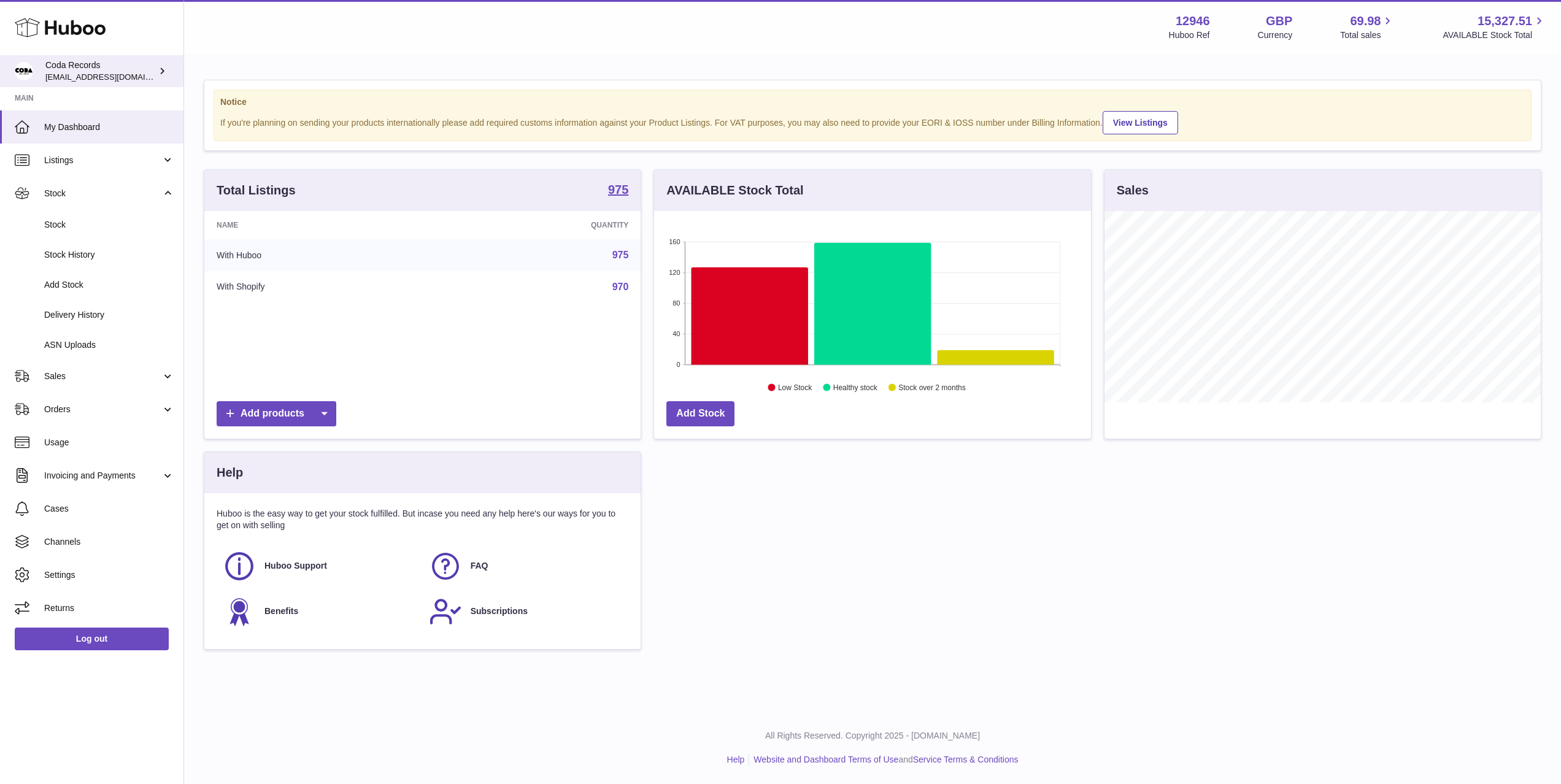
drag, startPoint x: 109, startPoint y: 78, endPoint x: 120, endPoint y: 78, distance: 11.0
click at [109, 78] on span "[EMAIL_ADDRESS][DOMAIN_NAME]" at bounding box center [112, 77] width 135 height 10
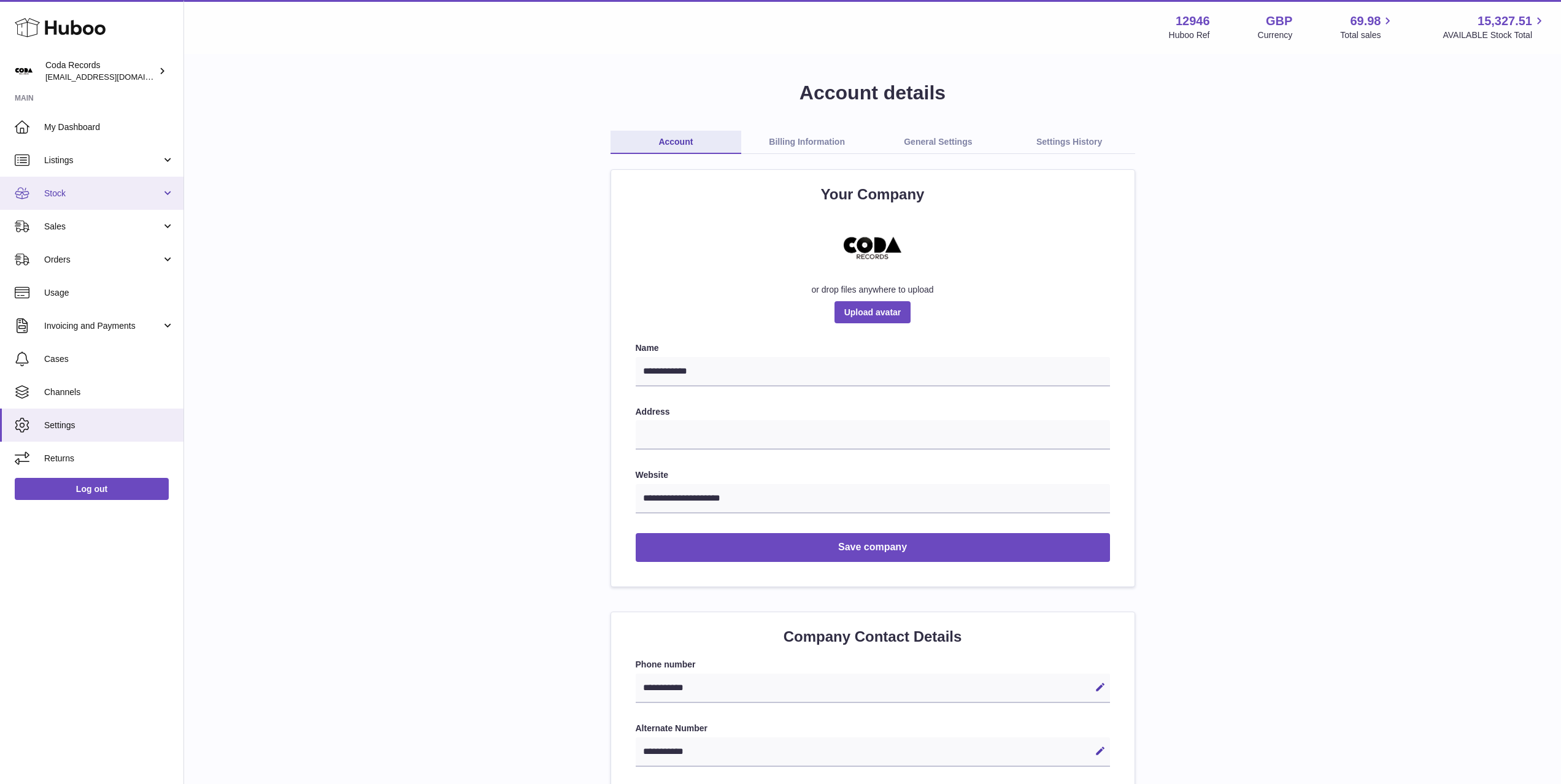
click at [101, 192] on span "Stock" at bounding box center [103, 193] width 117 height 12
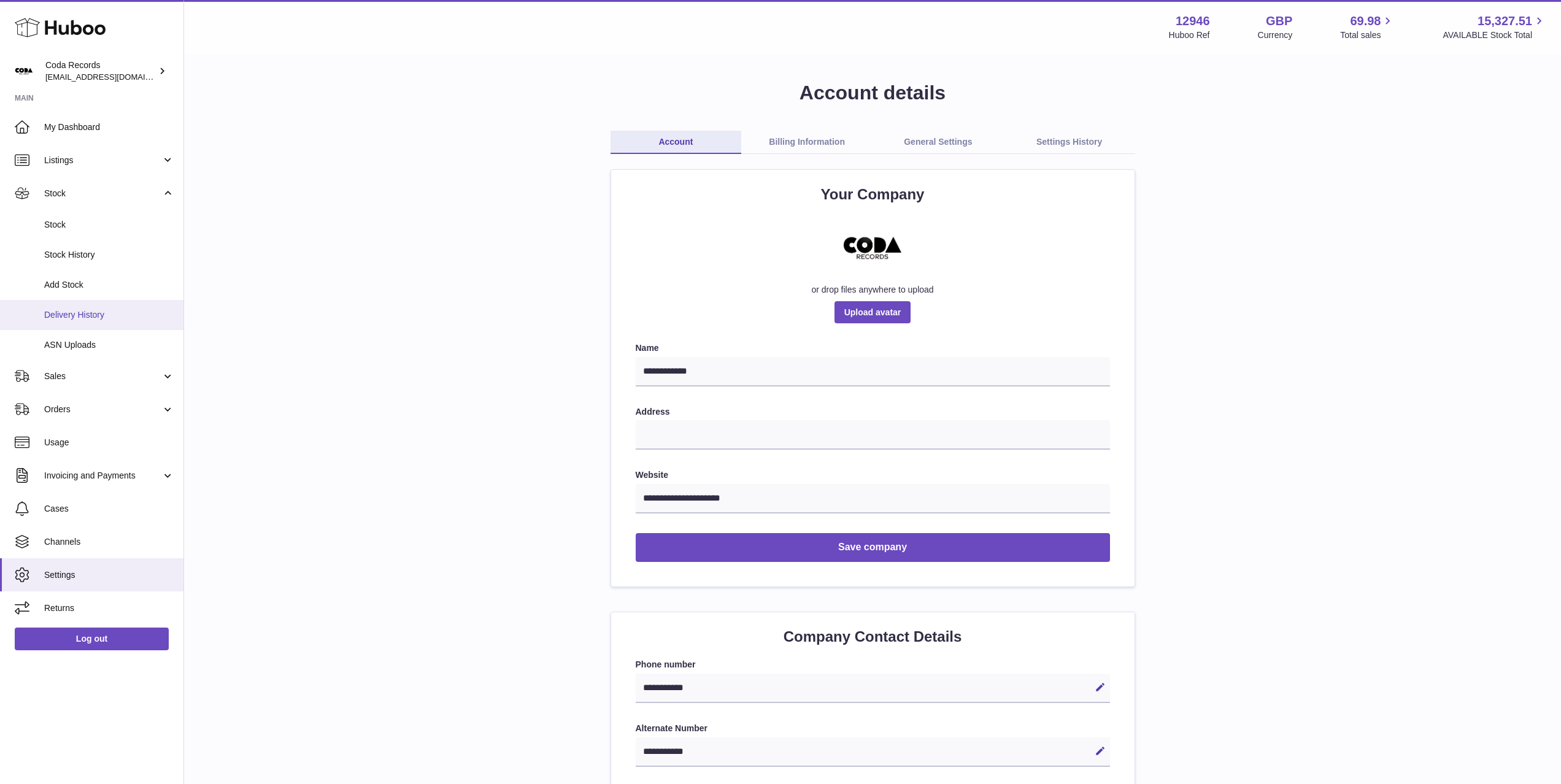
click at [105, 310] on span "Delivery History" at bounding box center [109, 314] width 130 height 12
